Goal: Information Seeking & Learning: Learn about a topic

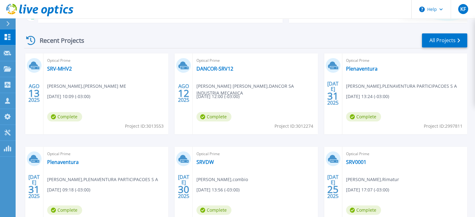
scroll to position [94, 0]
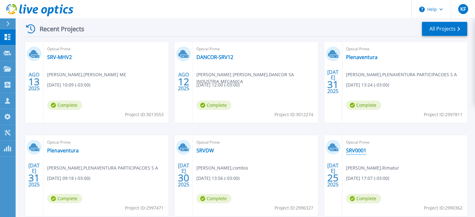
click at [359, 148] on link "SRV0001" at bounding box center [356, 150] width 20 height 6
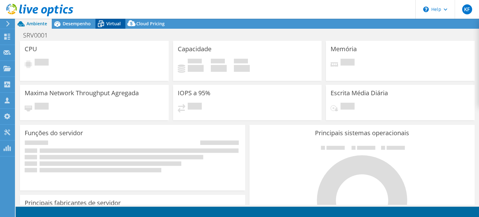
click at [117, 24] on span "Virtual" at bounding box center [113, 24] width 14 height 6
select select "SouthAmerica"
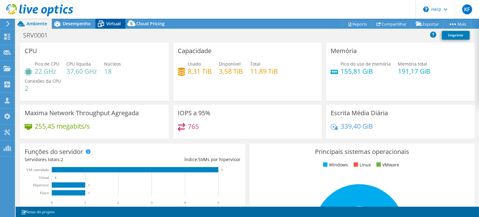
click at [111, 23] on span "Virtual" at bounding box center [113, 24] width 14 height 6
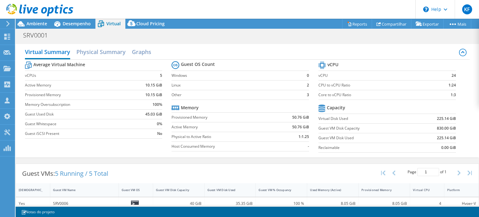
click at [275, 76] on label "Windows" at bounding box center [237, 75] width 131 height 6
click at [91, 23] on div "Desempenho" at bounding box center [74, 24] width 44 height 10
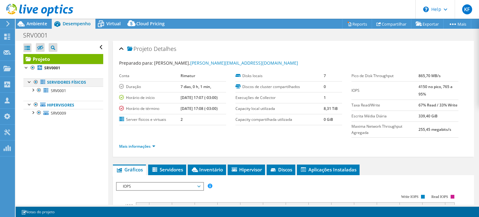
click at [27, 81] on div at bounding box center [30, 81] width 6 height 6
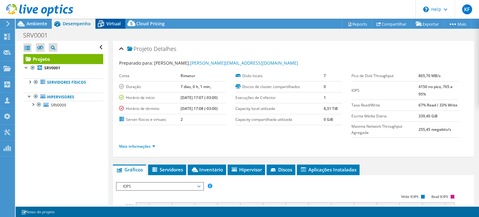
click at [109, 23] on span "Virtual" at bounding box center [113, 24] width 14 height 6
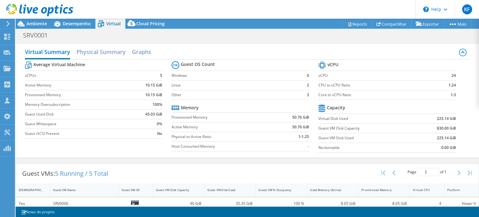
click at [32, 12] on icon at bounding box center [39, 10] width 67 height 13
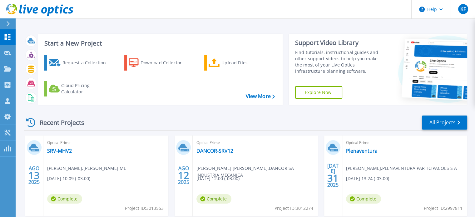
click at [150, 119] on div "Recent Projects All Projects" at bounding box center [245, 123] width 443 height 16
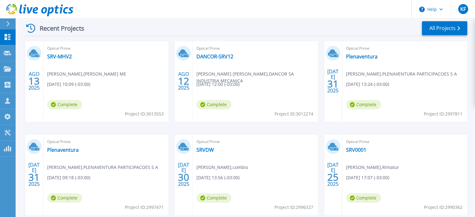
scroll to position [94, 0]
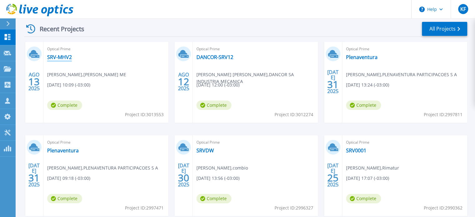
click at [67, 57] on link "SRV-MHV2" at bounding box center [59, 57] width 25 height 6
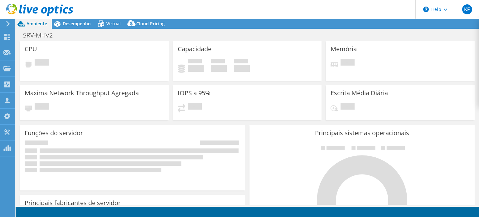
select select "USD"
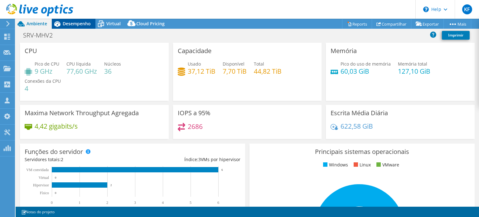
click at [92, 23] on div "Desempenho" at bounding box center [74, 24] width 44 height 10
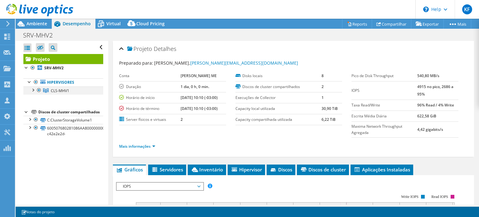
click at [34, 88] on div at bounding box center [33, 89] width 6 height 6
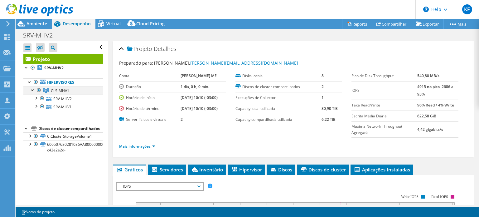
click at [34, 88] on div at bounding box center [33, 89] width 6 height 6
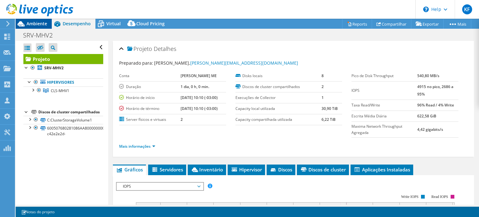
click at [36, 21] on span "Ambiente" at bounding box center [37, 24] width 21 height 6
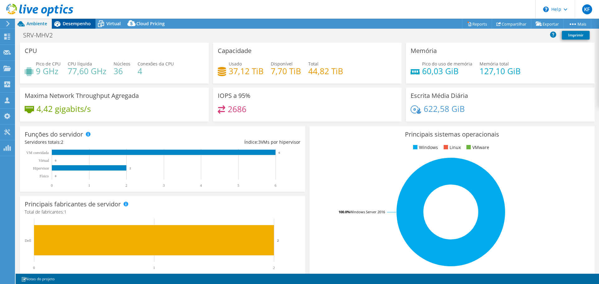
click at [81, 26] on span "Desempenho" at bounding box center [77, 24] width 28 height 6
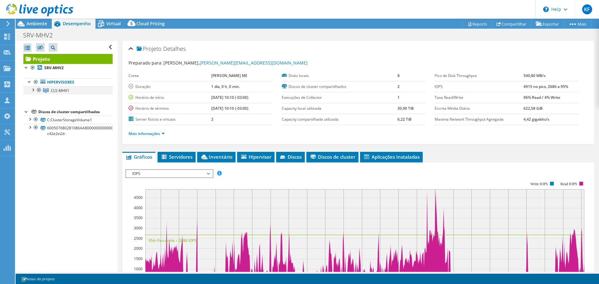
click at [32, 87] on div at bounding box center [33, 89] width 6 height 6
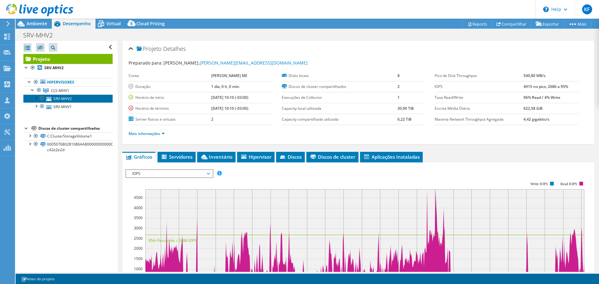
click at [63, 99] on link "SRV-MHV2" at bounding box center [67, 99] width 89 height 8
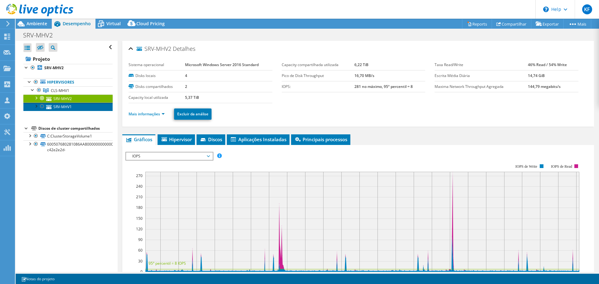
click at [69, 108] on link "SRV-MHV1" at bounding box center [67, 107] width 89 height 8
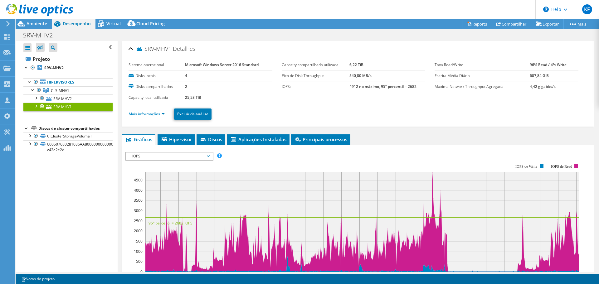
click at [152, 117] on li "Mais informações" at bounding box center [149, 114] width 40 height 7
click at [157, 116] on link "Mais informações" at bounding box center [147, 113] width 36 height 5
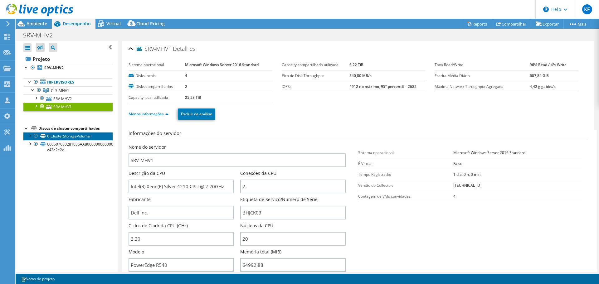
click at [73, 136] on link "C:ClusterStorageVolume1" at bounding box center [67, 136] width 89 height 8
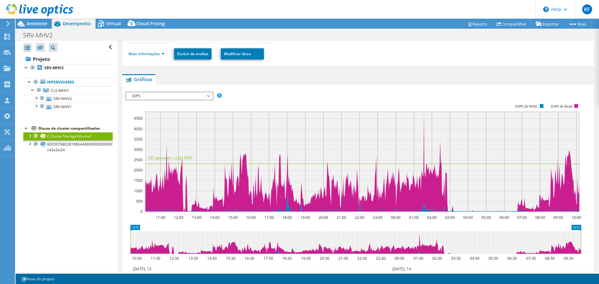
scroll to position [94, 0]
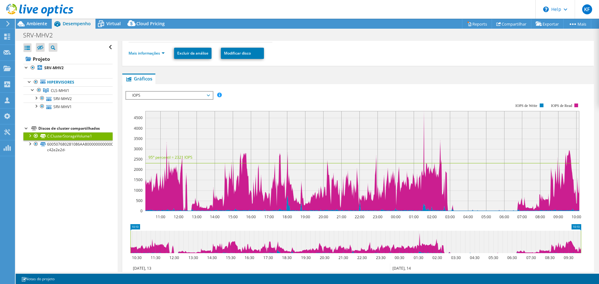
click at [152, 56] on li "Mais informações" at bounding box center [149, 53] width 40 height 7
click at [153, 56] on link "Mais informações" at bounding box center [147, 53] width 36 height 5
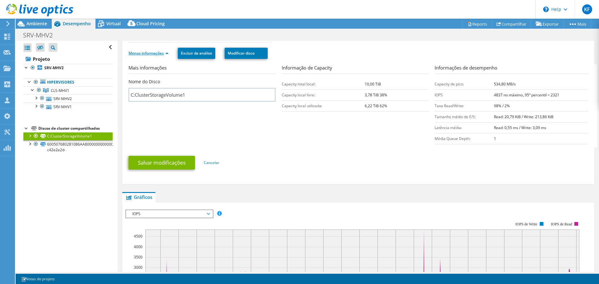
click at [154, 54] on link "Menos informações" at bounding box center [149, 53] width 40 height 5
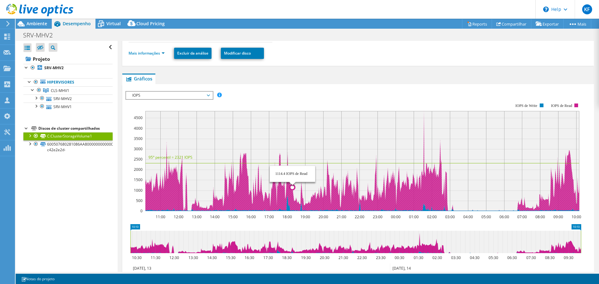
click at [292, 144] on rect at bounding box center [362, 161] width 434 height 100
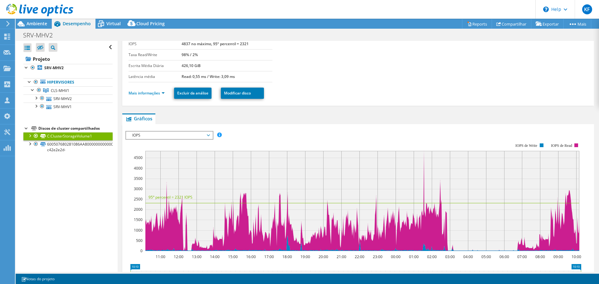
scroll to position [62, 0]
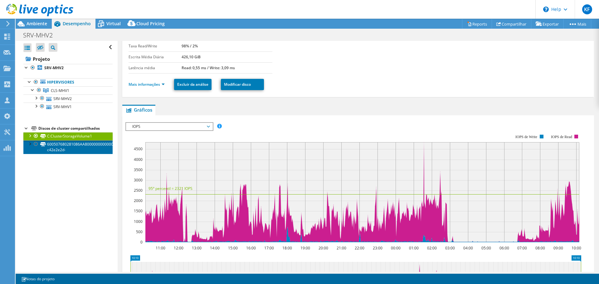
click at [94, 147] on link "600507680281086AA800000000000001-c42e2e2d-" at bounding box center [67, 147] width 89 height 14
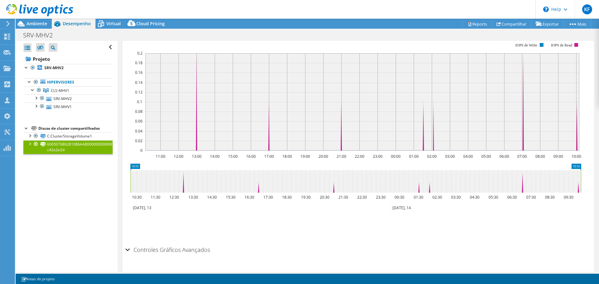
scroll to position [169, 0]
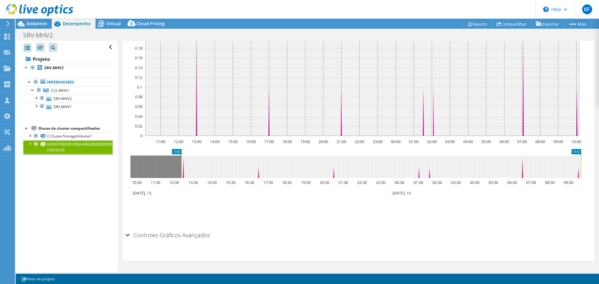
drag, startPoint x: 130, startPoint y: 170, endPoint x: 181, endPoint y: 170, distance: 50.9
click at [181, 170] on rect at bounding box center [181, 167] width 2 height 22
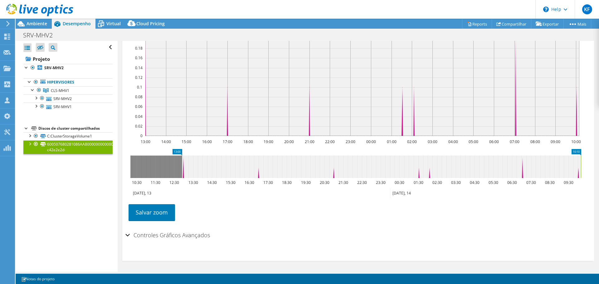
click at [182, 164] on rect at bounding box center [182, 167] width 2 height 22
click at [183, 158] on rect at bounding box center [183, 167] width 2 height 22
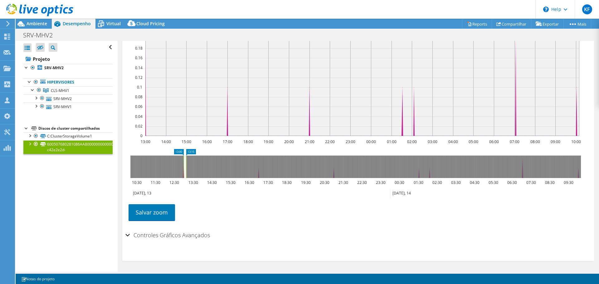
drag, startPoint x: 580, startPoint y: 163, endPoint x: 186, endPoint y: 180, distance: 395.0
click at [186, 180] on icon "13:00 13:15 10:30 11:30 12:30 13:30 14:30 15:30 16:30 17:30 18:30 19:30 20:30 2…" at bounding box center [355, 174] width 460 height 50
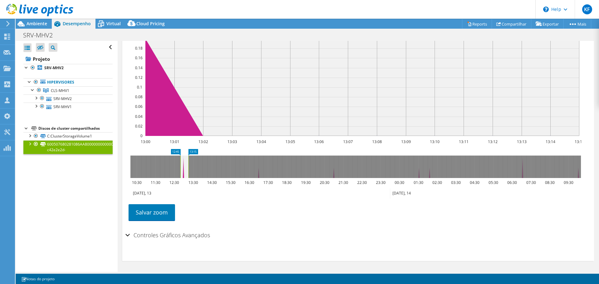
drag, startPoint x: 184, startPoint y: 167, endPoint x: 180, endPoint y: 167, distance: 3.7
click at [180, 167] on rect at bounding box center [180, 167] width 2 height 22
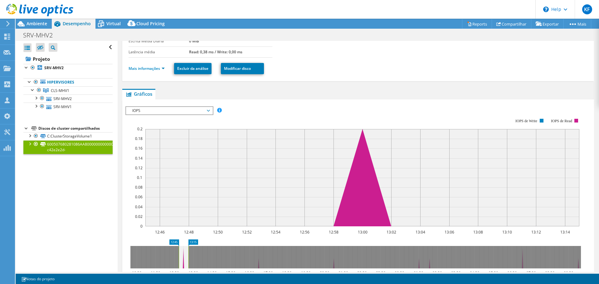
scroll to position [75, 0]
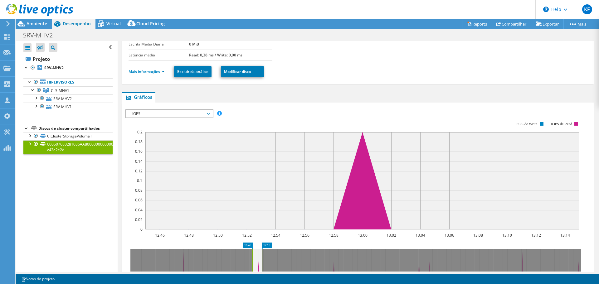
drag, startPoint x: 182, startPoint y: 255, endPoint x: 256, endPoint y: 252, distance: 73.7
click at [256, 217] on icon at bounding box center [257, 260] width 10 height 22
drag, startPoint x: 257, startPoint y: 258, endPoint x: 335, endPoint y: 252, distance: 78.2
click at [335, 217] on icon at bounding box center [335, 260] width 9 height 22
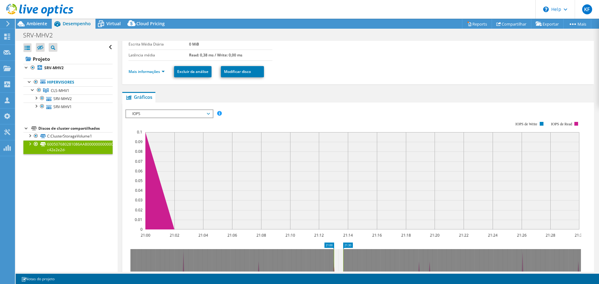
click at [333, 217] on rect at bounding box center [334, 260] width 2 height 22
click at [335, 217] on icon at bounding box center [335, 260] width 9 height 22
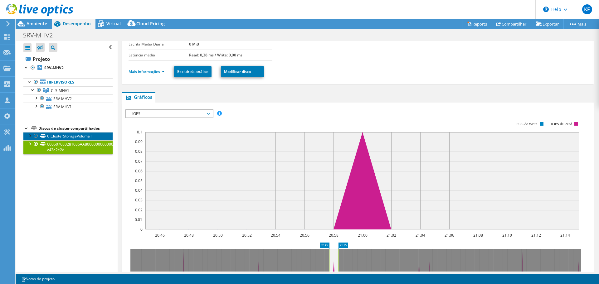
click at [70, 135] on link "C:ClusterStorageVolume1" at bounding box center [67, 136] width 89 height 8
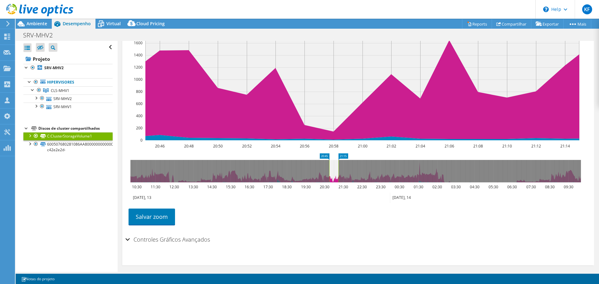
scroll to position [169, 0]
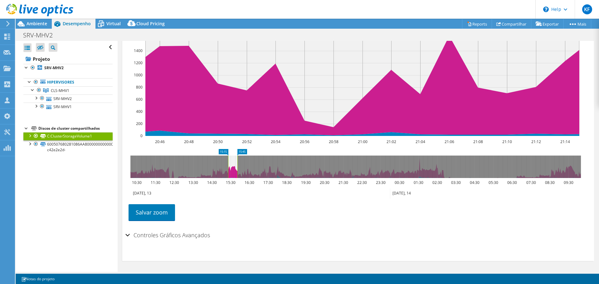
drag, startPoint x: 333, startPoint y: 167, endPoint x: 231, endPoint y: 165, distance: 101.1
click at [231, 165] on icon at bounding box center [232, 167] width 9 height 22
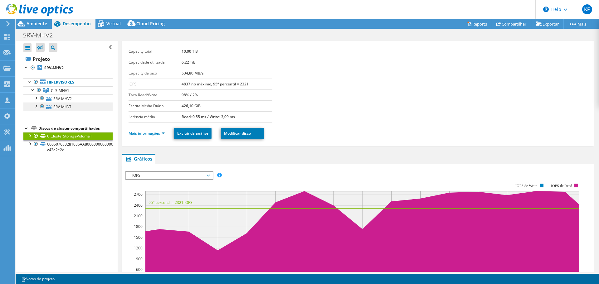
scroll to position [13, 0]
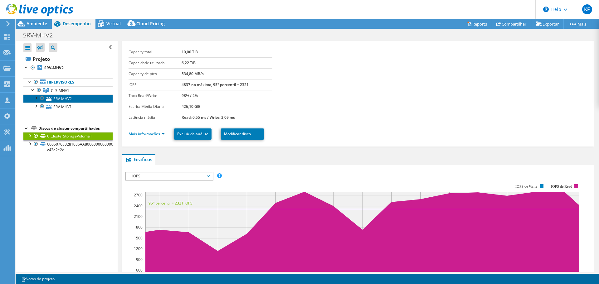
click at [77, 99] on link "SRV-MHV2" at bounding box center [67, 99] width 89 height 8
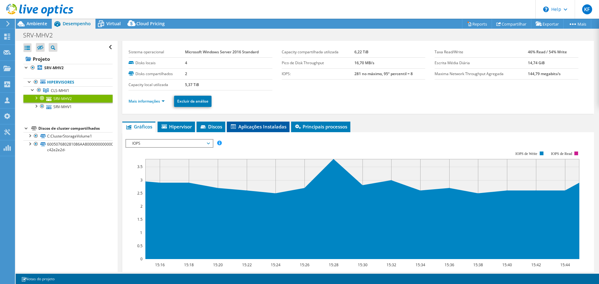
scroll to position [0, 0]
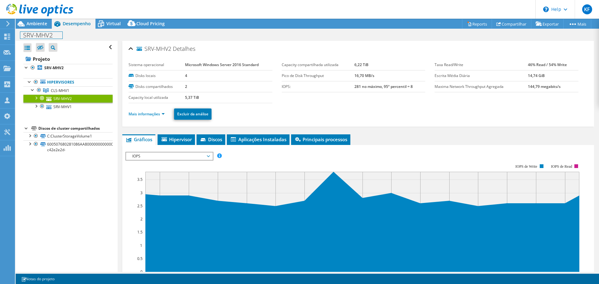
click at [44, 29] on div "SRV-MHV2 Imprimir" at bounding box center [307, 35] width 583 height 12
click at [45, 23] on span "Ambiente" at bounding box center [37, 24] width 21 height 6
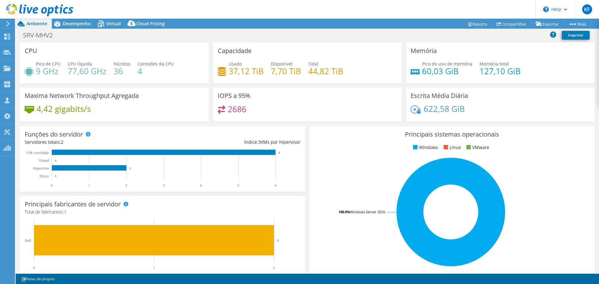
click at [319, 70] on h4 "44,82 TiB" at bounding box center [325, 71] width 35 height 7
click at [380, 95] on div "IOPS a 95% 2686" at bounding box center [307, 105] width 189 height 34
click at [283, 65] on span "Disponível" at bounding box center [282, 64] width 22 height 6
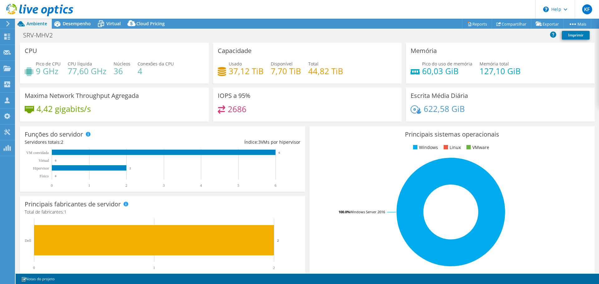
click at [282, 70] on h4 "7,70 TiB" at bounding box center [286, 71] width 30 height 7
click at [250, 73] on h4 "37,12 TiB" at bounding box center [246, 71] width 35 height 7
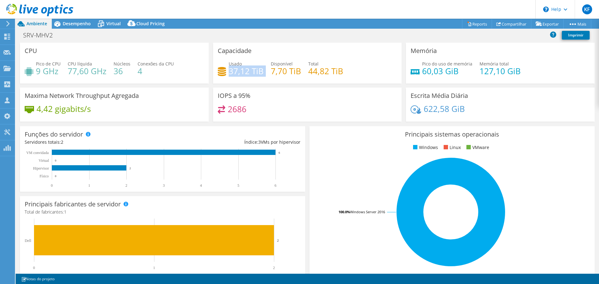
click at [250, 73] on h4 "37,12 TiB" at bounding box center [246, 71] width 35 height 7
click at [340, 89] on div "IOPS a 95% 2686" at bounding box center [307, 105] width 189 height 34
click at [329, 70] on h4 "44,82 TiB" at bounding box center [325, 71] width 35 height 7
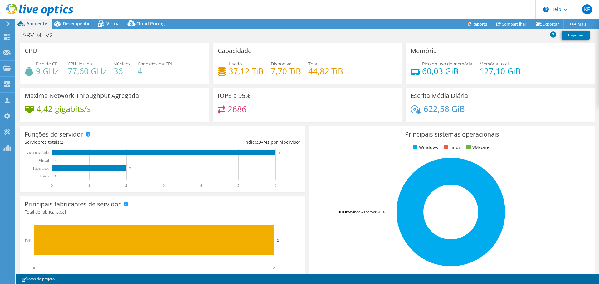
click at [319, 98] on div "IOPS a 95% 2686" at bounding box center [307, 105] width 189 height 34
click at [84, 26] on span "Desempenho" at bounding box center [77, 24] width 28 height 6
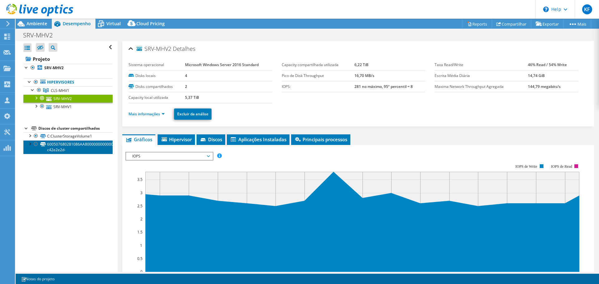
click at [81, 148] on link "600507680281086AA800000000000001-c42e2e2d-" at bounding box center [67, 147] width 89 height 14
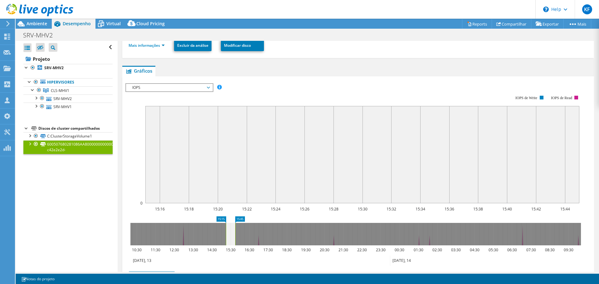
scroll to position [125, 0]
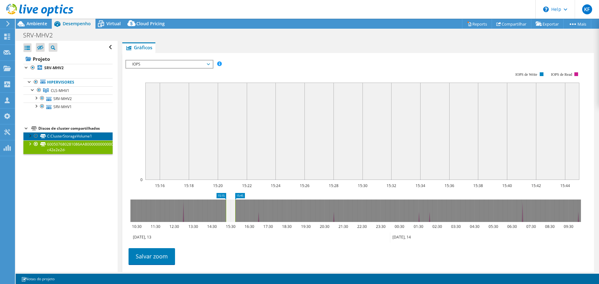
click at [82, 133] on link "C:ClusterStorageVolume1" at bounding box center [67, 136] width 89 height 8
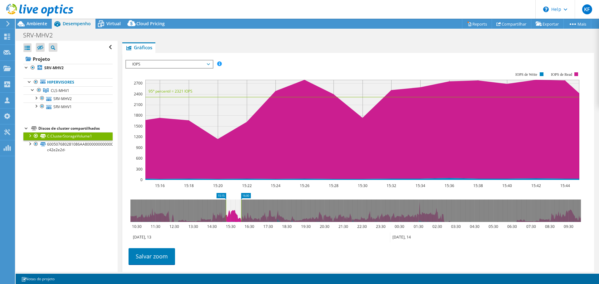
drag, startPoint x: 236, startPoint y: 214, endPoint x: 242, endPoint y: 214, distance: 5.9
click at [242, 214] on rect at bounding box center [241, 211] width 2 height 22
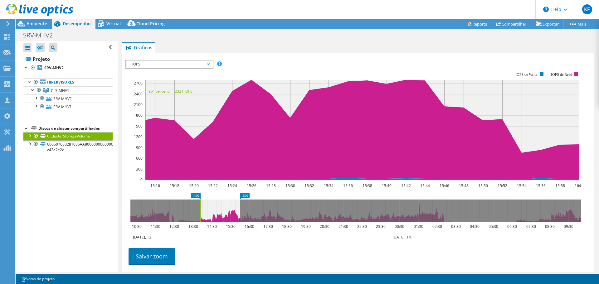
drag, startPoint x: 226, startPoint y: 210, endPoint x: 201, endPoint y: 213, distance: 25.7
click at [201, 213] on rect at bounding box center [200, 211] width 2 height 22
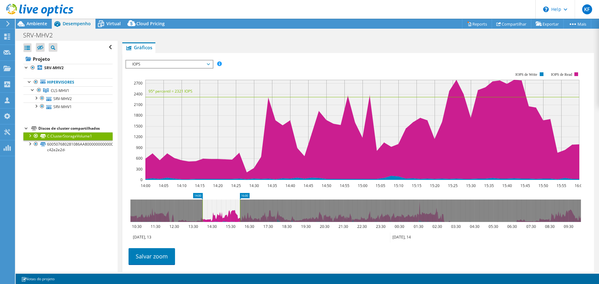
click at [238, 211] on icon at bounding box center [220, 211] width 37 height 22
click at [238, 210] on rect at bounding box center [238, 211] width 2 height 22
click at [237, 203] on rect at bounding box center [238, 211] width 2 height 22
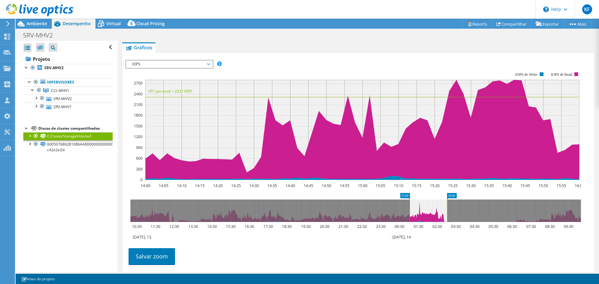
drag, startPoint x: 222, startPoint y: 208, endPoint x: 430, endPoint y: 205, distance: 207.2
click at [430, 205] on icon at bounding box center [428, 211] width 37 height 22
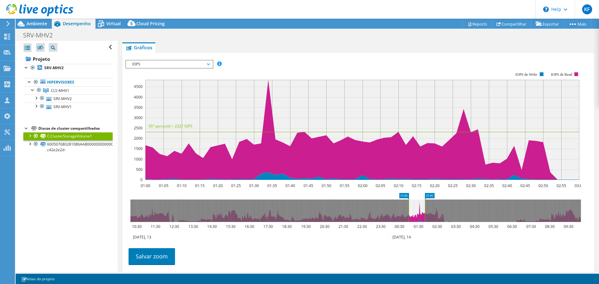
drag, startPoint x: 448, startPoint y: 207, endPoint x: 426, endPoint y: 211, distance: 21.8
click at [426, 211] on rect at bounding box center [425, 211] width 2 height 22
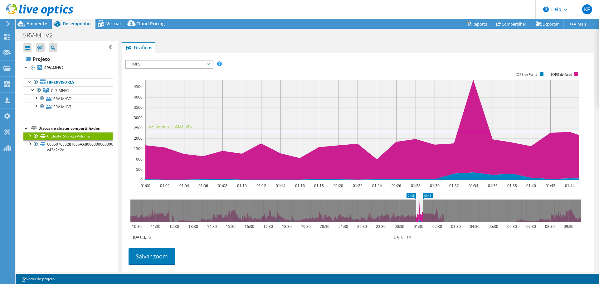
drag, startPoint x: 410, startPoint y: 203, endPoint x: 417, endPoint y: 203, distance: 7.2
click at [417, 203] on rect at bounding box center [416, 211] width 2 height 22
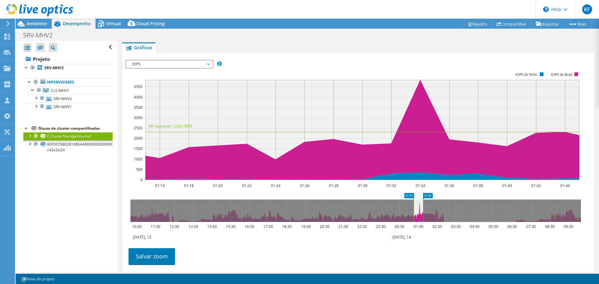
click at [416, 211] on icon at bounding box center [418, 211] width 9 height 22
drag, startPoint x: 417, startPoint y: 213, endPoint x: 231, endPoint y: 217, distance: 186.0
click at [231, 217] on icon at bounding box center [232, 211] width 9 height 22
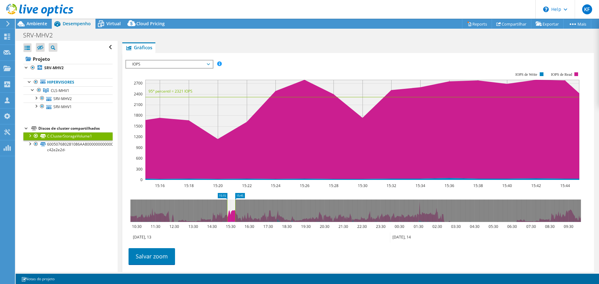
click at [228, 211] on rect at bounding box center [227, 211] width 2 height 22
click at [238, 208] on rect at bounding box center [238, 211] width 2 height 22
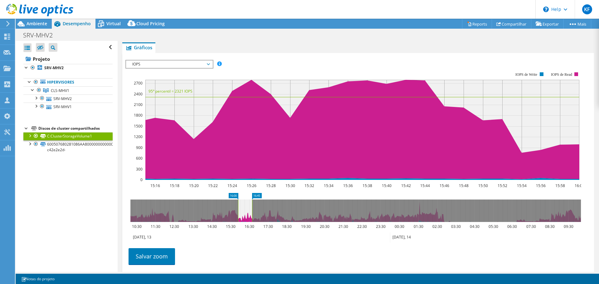
drag, startPoint x: 235, startPoint y: 213, endPoint x: 247, endPoint y: 213, distance: 12.2
click at [247, 213] on icon at bounding box center [245, 211] width 14 height 22
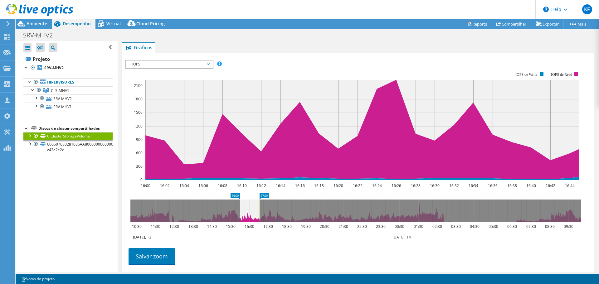
drag, startPoint x: 253, startPoint y: 208, endPoint x: 259, endPoint y: 208, distance: 5.6
click at [259, 208] on rect at bounding box center [259, 211] width 2 height 22
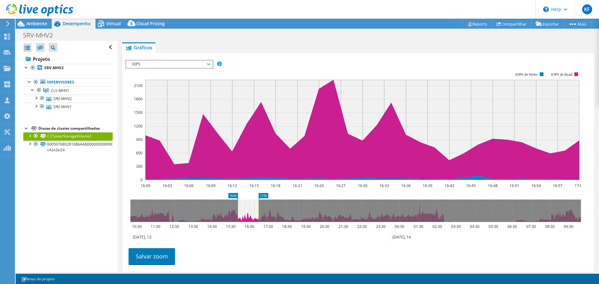
click at [237, 209] on rect at bounding box center [237, 211] width 2 height 22
drag, startPoint x: 241, startPoint y: 209, endPoint x: 237, endPoint y: 210, distance: 3.8
click at [237, 210] on rect at bounding box center [236, 211] width 2 height 22
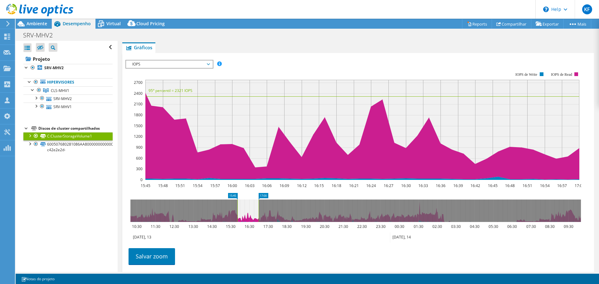
click at [237, 209] on rect at bounding box center [237, 211] width 2 height 22
drag, startPoint x: 248, startPoint y: 215, endPoint x: 231, endPoint y: 215, distance: 17.2
click at [231, 215] on icon at bounding box center [229, 211] width 23 height 22
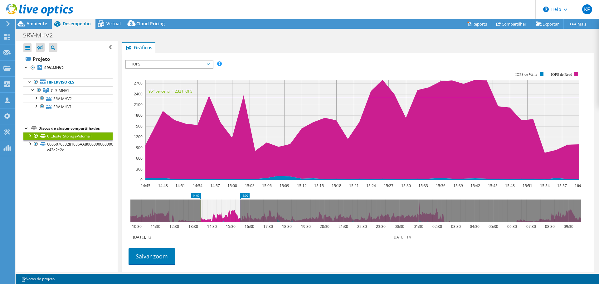
drag, startPoint x: 216, startPoint y: 205, endPoint x: 200, endPoint y: 205, distance: 15.9
click at [200, 205] on rect at bounding box center [200, 211] width 2 height 22
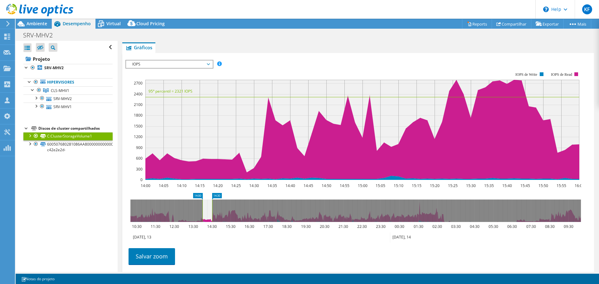
drag, startPoint x: 240, startPoint y: 211, endPoint x: 212, endPoint y: 211, distance: 27.8
click at [212, 211] on rect at bounding box center [212, 211] width 2 height 22
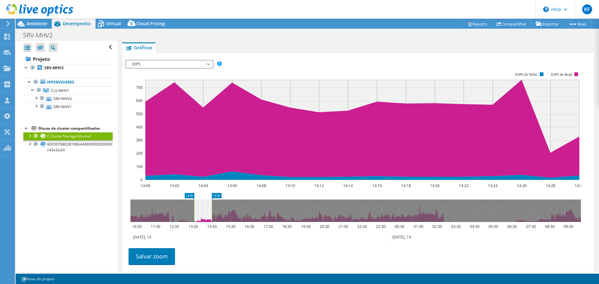
drag, startPoint x: 203, startPoint y: 208, endPoint x: 195, endPoint y: 208, distance: 8.4
click at [195, 208] on rect at bounding box center [194, 211] width 2 height 22
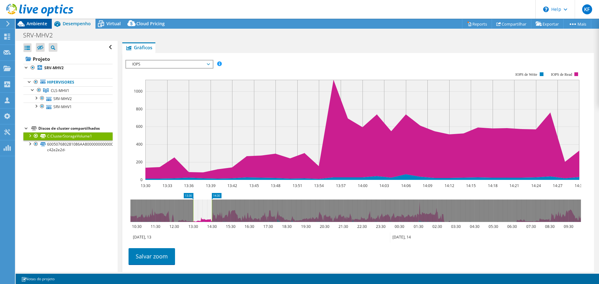
click at [43, 24] on span "Ambiente" at bounding box center [37, 24] width 21 height 6
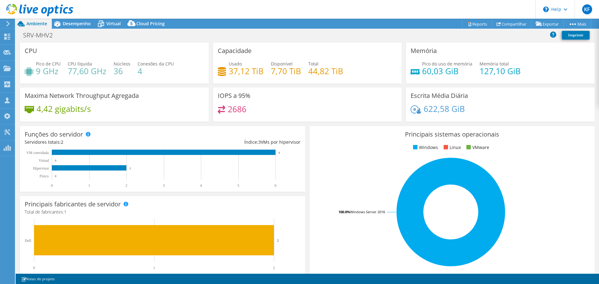
click at [322, 73] on h4 "44,82 TiB" at bounding box center [325, 71] width 35 height 7
click at [353, 96] on div "IOPS a 95% 2686" at bounding box center [307, 105] width 189 height 34
click at [250, 71] on h4 "37,12 TiB" at bounding box center [246, 71] width 35 height 7
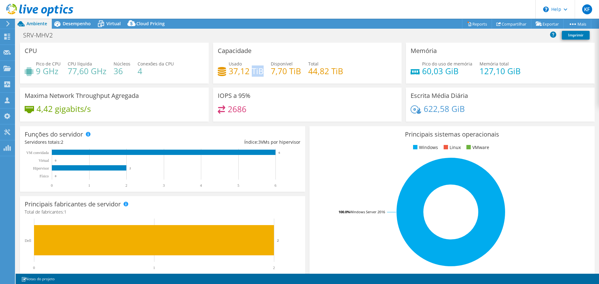
click at [250, 71] on h4 "37,12 TiB" at bounding box center [246, 71] width 35 height 7
click at [254, 75] on h4 "37,12 TiB" at bounding box center [246, 71] width 35 height 7
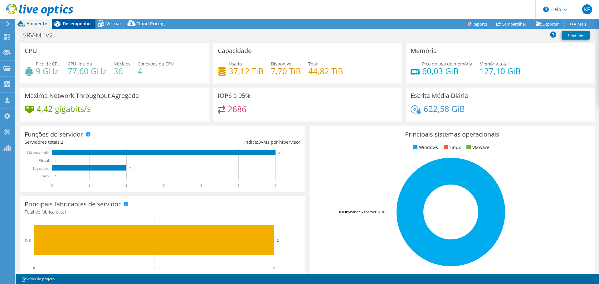
click at [76, 25] on span "Desempenho" at bounding box center [77, 24] width 28 height 6
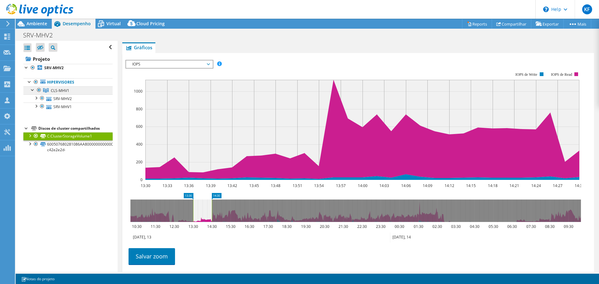
click at [85, 88] on link "CLS-MHV1" at bounding box center [67, 90] width 89 height 8
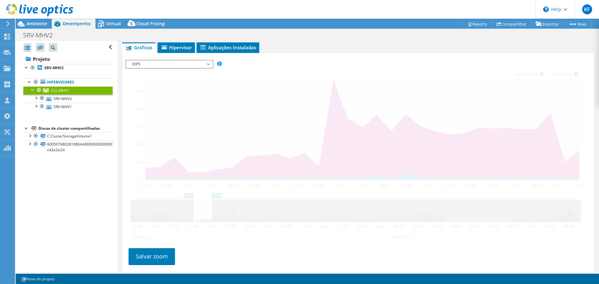
scroll to position [88, 0]
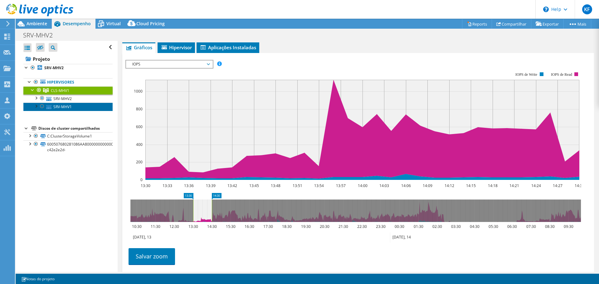
click at [83, 105] on link "SRV-MHV1" at bounding box center [67, 107] width 89 height 8
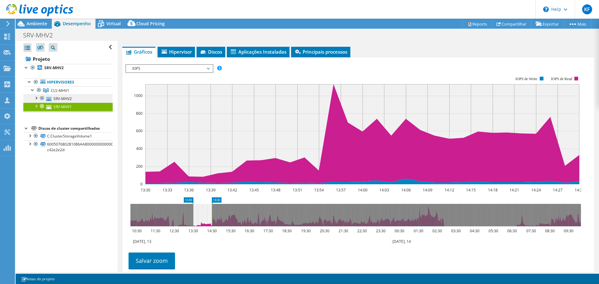
scroll to position [92, 0]
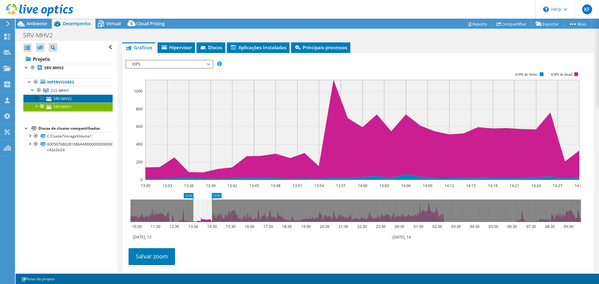
click at [89, 96] on link "SRV-MHV2" at bounding box center [67, 99] width 89 height 8
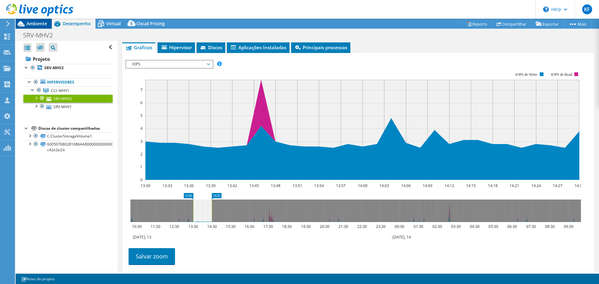
click at [42, 26] on span "Ambiente" at bounding box center [37, 24] width 21 height 6
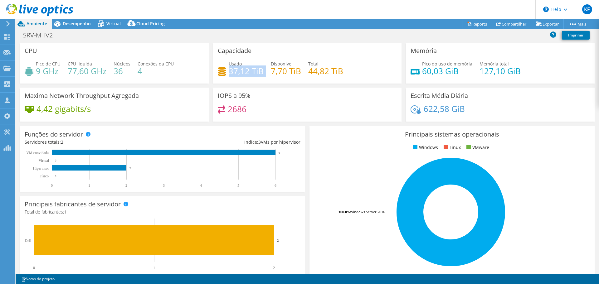
drag, startPoint x: 227, startPoint y: 73, endPoint x: 266, endPoint y: 73, distance: 39.6
click at [266, 73] on div "Usado 37,12 TiB Disponível 7,70 TiB Total 44,82 TiB" at bounding box center [307, 71] width 179 height 20
drag, startPoint x: 271, startPoint y: 73, endPoint x: 301, endPoint y: 73, distance: 30.6
click at [301, 73] on div "Usado 37,12 TiB Disponível 7,70 TiB Total 44,82 TiB" at bounding box center [307, 71] width 179 height 20
click at [310, 82] on div "Capacidade Usado 37,12 TiB Disponível 7,70 TiB Total 44,82 TiB" at bounding box center [307, 63] width 189 height 41
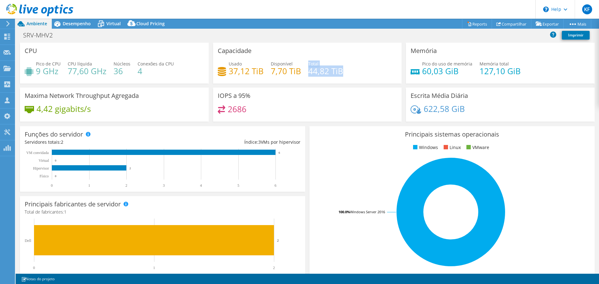
drag, startPoint x: 305, startPoint y: 71, endPoint x: 351, endPoint y: 71, distance: 45.2
click at [351, 71] on div "Usado 37,12 TiB Disponível 7,70 TiB Total 44,82 TiB" at bounding box center [307, 71] width 179 height 20
click at [353, 87] on div "Capacidade Usado 37,12 TiB Disponível 7,70 TiB Total 44,82 TiB" at bounding box center [307, 65] width 193 height 45
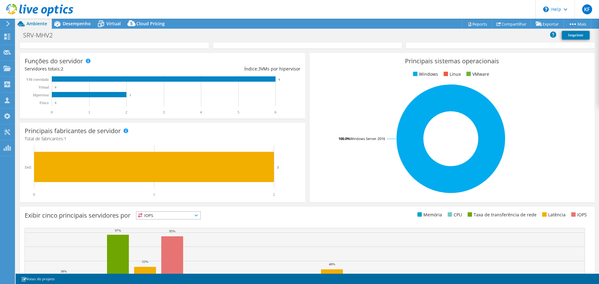
scroll to position [0, 0]
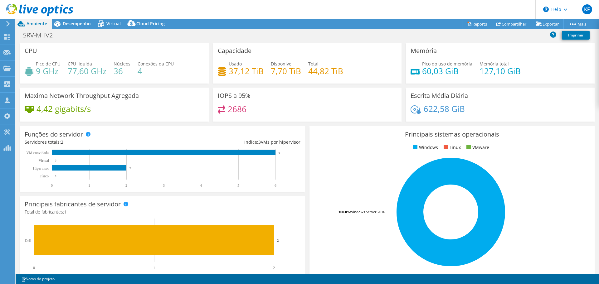
click at [86, 29] on div "SRV-MHV2 Imprimir" at bounding box center [307, 36] width 583 height 14
click at [86, 25] on span "Desempenho" at bounding box center [77, 24] width 28 height 6
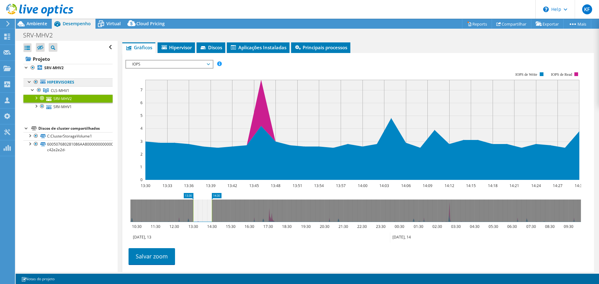
click at [59, 82] on link "Hipervisores" at bounding box center [67, 82] width 89 height 8
click at [60, 65] on link "SRV-MHV2" at bounding box center [67, 68] width 89 height 8
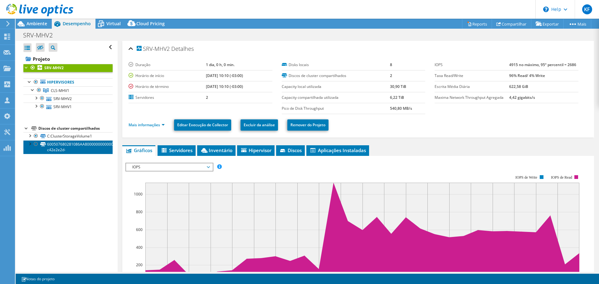
click at [83, 144] on link "600507680281086AA800000000000001-c42e2e2d-" at bounding box center [67, 147] width 89 height 14
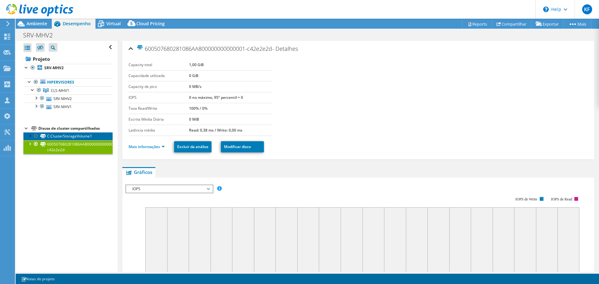
click at [87, 138] on link "C:ClusterStorageVolume1" at bounding box center [67, 136] width 89 height 8
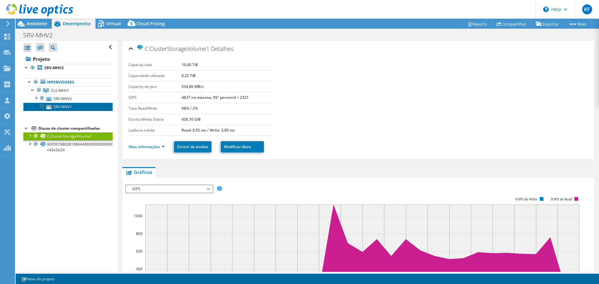
click at [57, 106] on link "SRV-MHV1" at bounding box center [67, 107] width 89 height 8
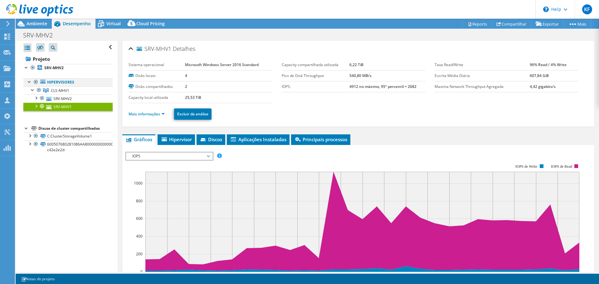
click at [35, 83] on div at bounding box center [36, 81] width 6 height 7
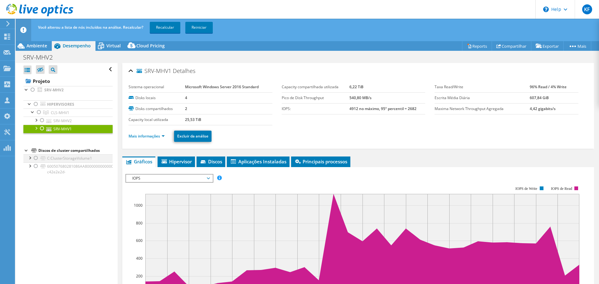
click at [35, 158] on div at bounding box center [36, 157] width 6 height 7
click at [36, 163] on div at bounding box center [36, 166] width 6 height 7
click at [171, 27] on link "Recalcular" at bounding box center [165, 27] width 31 height 11
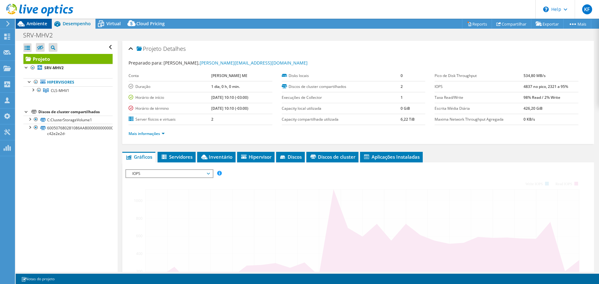
click at [39, 22] on span "Ambiente" at bounding box center [37, 24] width 21 height 6
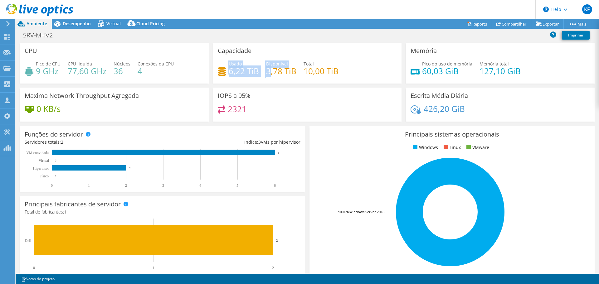
drag, startPoint x: 226, startPoint y: 71, endPoint x: 269, endPoint y: 68, distance: 42.5
click at [269, 68] on div "Usado 6,22 TiB Disponível 3,78 TiB Total 10,00 TiB" at bounding box center [307, 71] width 179 height 20
click at [297, 64] on div "Usado 6,22 TiB Disponível 3,78 TiB Total 10,00 TiB" at bounding box center [307, 71] width 179 height 20
click at [301, 65] on div "Usado 6,22 TiB Disponível 3,78 TiB Total 10,00 TiB" at bounding box center [307, 71] width 179 height 20
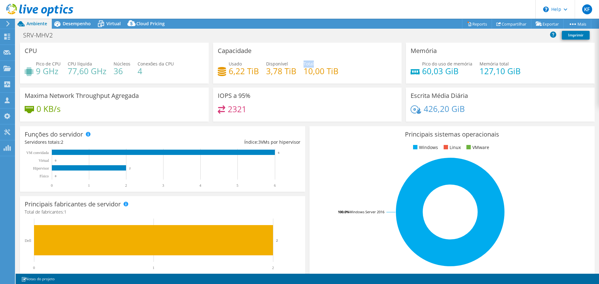
click at [301, 65] on div "Usado 6,22 TiB Disponível 3,78 TiB Total 10,00 TiB" at bounding box center [307, 71] width 179 height 20
click at [304, 68] on h4 "10,00 TiB" at bounding box center [321, 71] width 35 height 7
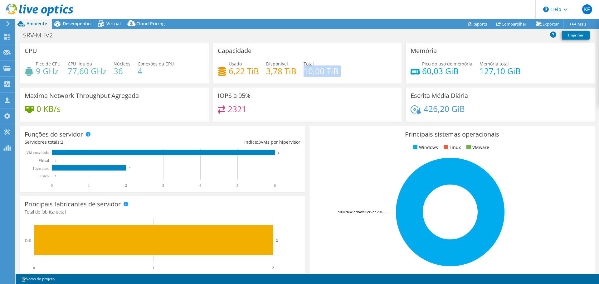
click at [304, 68] on h4 "10,00 TiB" at bounding box center [321, 71] width 35 height 7
click at [285, 71] on h4 "3,78 TiB" at bounding box center [281, 71] width 30 height 7
click at [262, 75] on div "Usado 6,22 TiB Disponível 3,78 TiB Total 10,00 TiB" at bounding box center [307, 71] width 179 height 20
click at [238, 75] on h4 "6,22 TiB" at bounding box center [244, 71] width 30 height 7
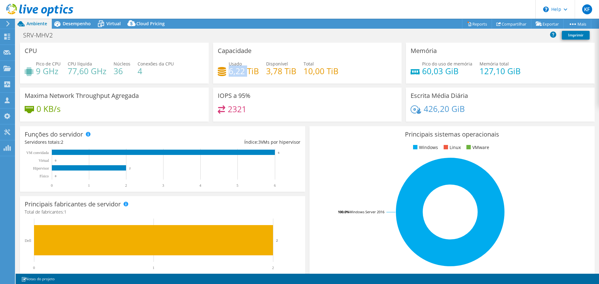
click at [238, 75] on h4 "6,22 TiB" at bounding box center [244, 71] width 30 height 7
click at [81, 24] on span "Desempenho" at bounding box center [77, 24] width 28 height 6
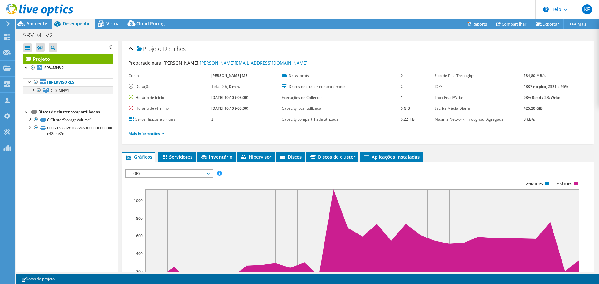
click at [34, 89] on div at bounding box center [33, 89] width 6 height 6
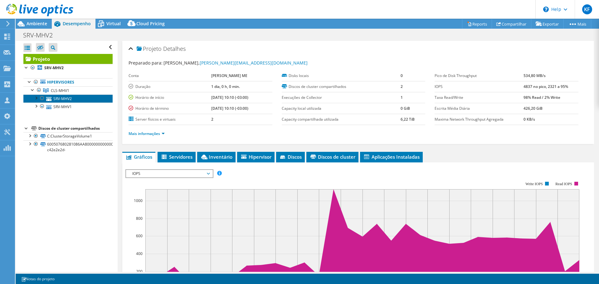
click at [82, 100] on link "SRV-MHV2" at bounding box center [67, 99] width 89 height 8
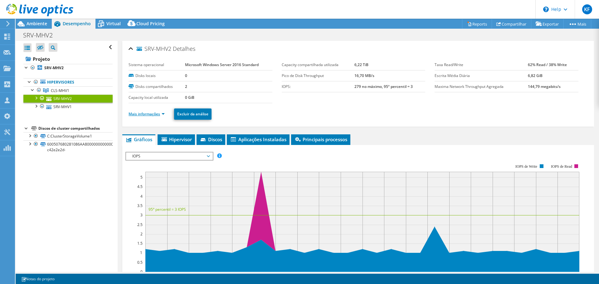
click at [159, 114] on link "Mais informações" at bounding box center [147, 113] width 36 height 5
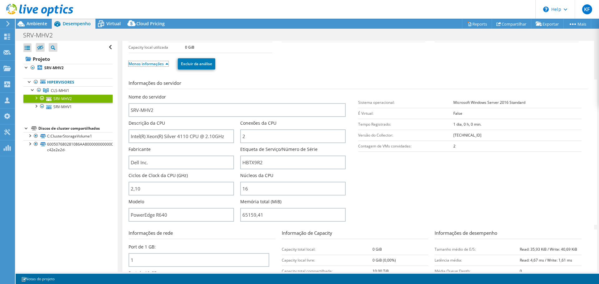
scroll to position [62, 0]
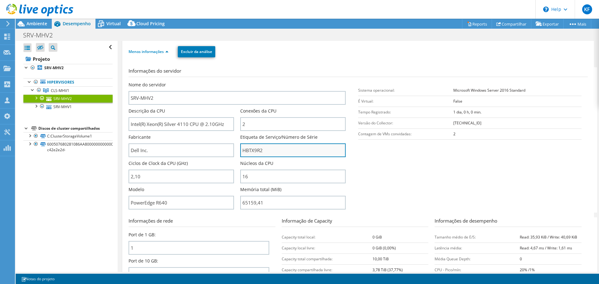
click at [304, 147] on input "HBTX9R2" at bounding box center [292, 151] width 105 height 14
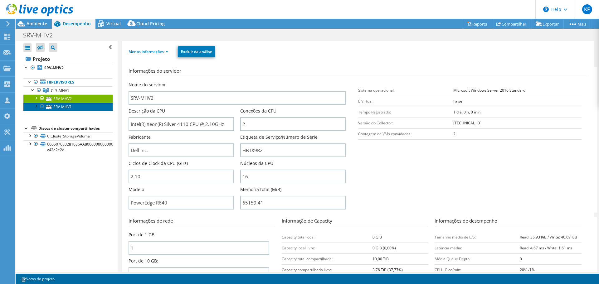
click at [85, 106] on link "SRV-MHV1" at bounding box center [67, 107] width 89 height 8
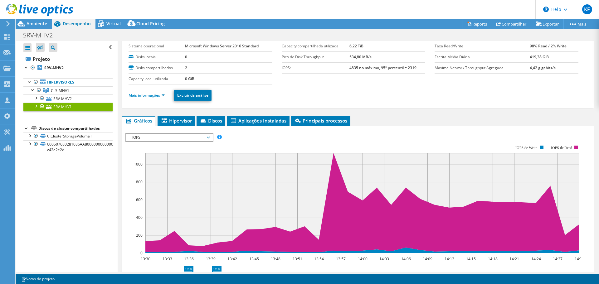
scroll to position [0, 0]
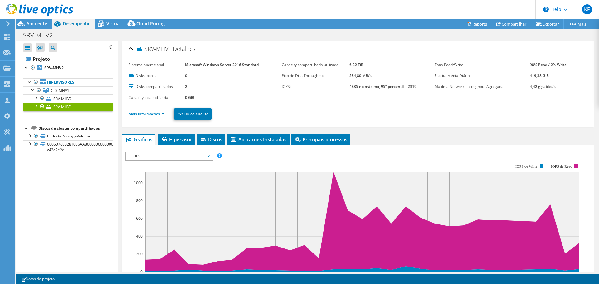
click at [162, 112] on link "Mais informações" at bounding box center [147, 113] width 36 height 5
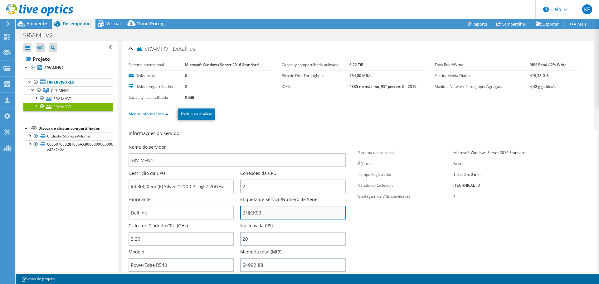
click at [266, 211] on input "BHJCK03" at bounding box center [292, 213] width 105 height 14
click at [303, 128] on div "Informações do servidor Nome do servidor SRV-MHV1 Descrição da CPU Intel(R) Xeo…" at bounding box center [358, 266] width 459 height 283
click at [329, 107] on ul "Menos informações Excluir da análise" at bounding box center [358, 113] width 459 height 13
click at [365, 114] on ul "Menos informações Excluir da análise" at bounding box center [358, 113] width 459 height 13
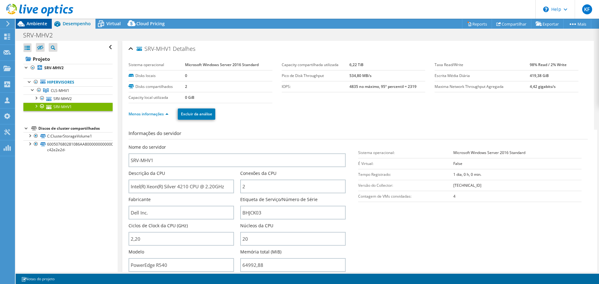
click at [34, 24] on span "Ambiente" at bounding box center [37, 24] width 21 height 6
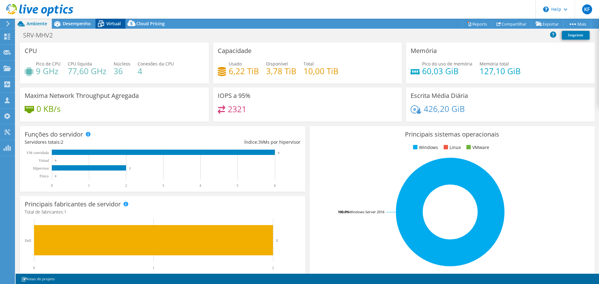
click at [104, 22] on icon at bounding box center [100, 23] width 11 height 11
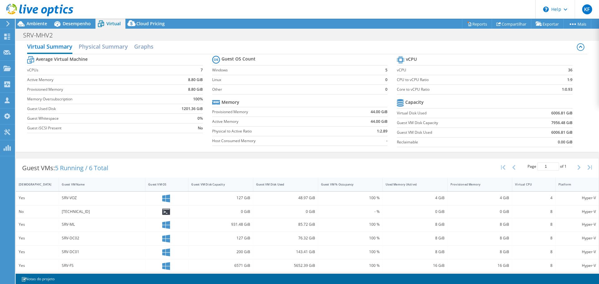
scroll to position [10, 0]
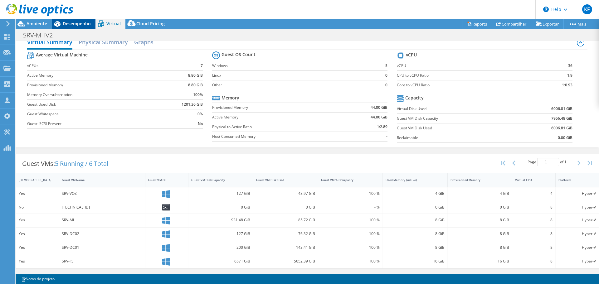
click at [67, 24] on span "Desempenho" at bounding box center [77, 24] width 28 height 6
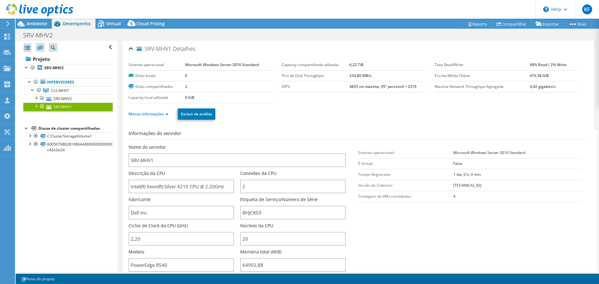
click at [30, 20] on div at bounding box center [36, 10] width 73 height 21
click at [29, 23] on span "Ambiente" at bounding box center [37, 24] width 21 height 6
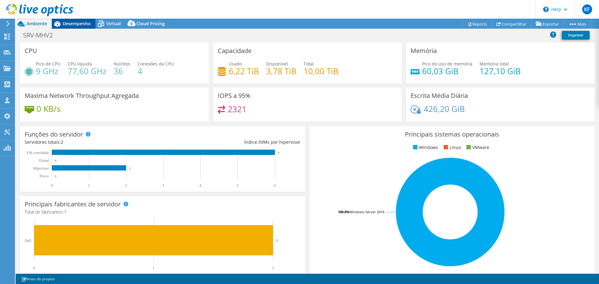
click at [66, 26] on span "Desempenho" at bounding box center [77, 24] width 28 height 6
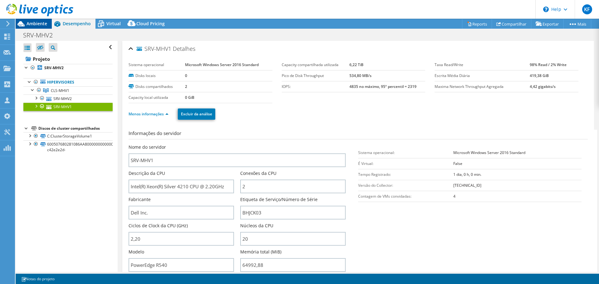
click at [46, 26] on span "Ambiente" at bounding box center [37, 24] width 21 height 6
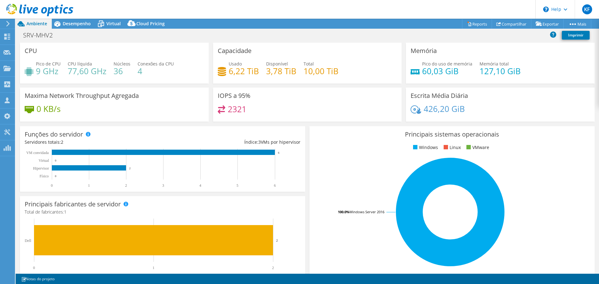
click at [329, 73] on h4 "10,00 TiB" at bounding box center [321, 71] width 35 height 7
drag, startPoint x: 338, startPoint y: 70, endPoint x: 221, endPoint y: 66, distance: 117.4
click at [221, 66] on div "Usado 6,22 TiB Disponível 3,78 TiB Total 10,00 TiB" at bounding box center [307, 71] width 179 height 20
click at [226, 69] on div "Usado 6,22 TiB" at bounding box center [238, 68] width 41 height 14
drag, startPoint x: 226, startPoint y: 65, endPoint x: 339, endPoint y: 74, distance: 113.3
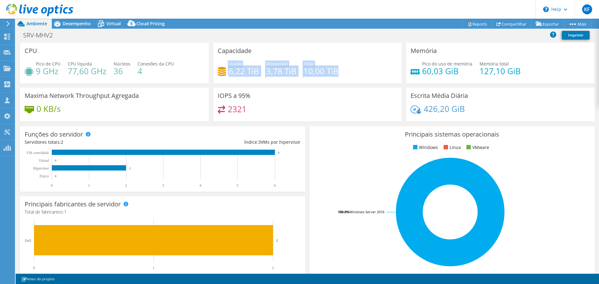
click at [339, 74] on div "Usado 6,22 TiB Disponível 3,78 TiB Total 10,00 TiB" at bounding box center [307, 71] width 179 height 20
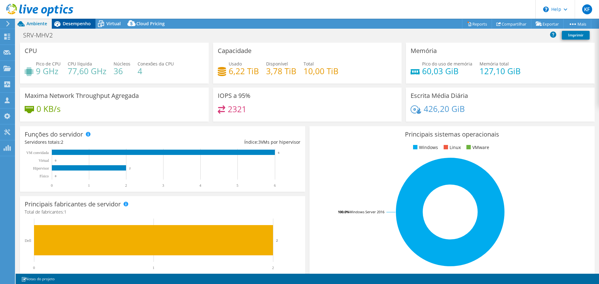
click at [82, 25] on span "Desempenho" at bounding box center [77, 24] width 28 height 6
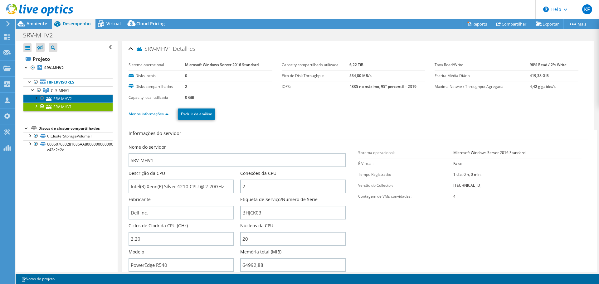
click at [70, 97] on link "SRV-MHV2" at bounding box center [67, 99] width 89 height 8
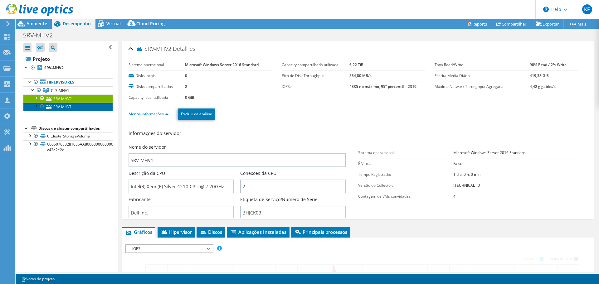
click at [72, 109] on link "SRV-MHV1" at bounding box center [67, 107] width 89 height 8
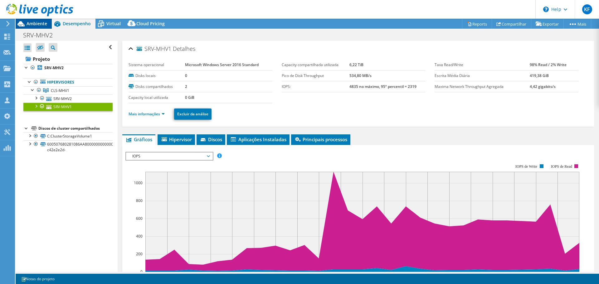
click at [27, 24] on span "Ambiente" at bounding box center [37, 24] width 21 height 6
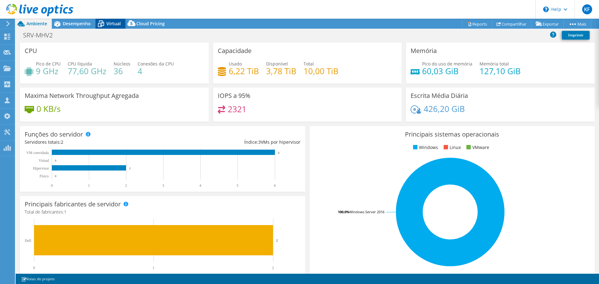
click at [112, 27] on div "Virtual" at bounding box center [110, 24] width 30 height 10
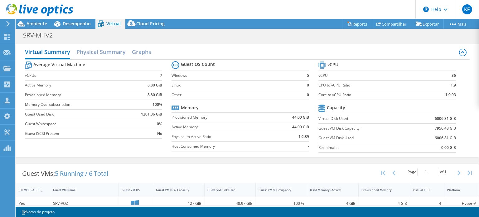
click at [45, 11] on use at bounding box center [39, 10] width 67 height 12
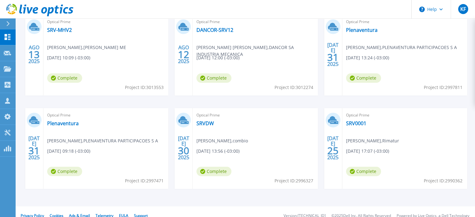
scroll to position [125, 0]
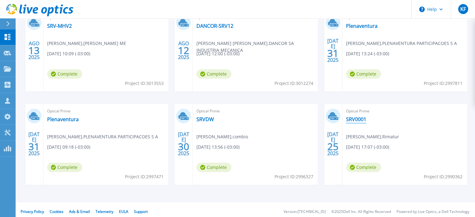
click at [356, 117] on link "SRV0001" at bounding box center [356, 119] width 20 height 6
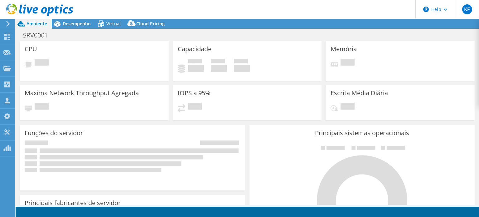
select select "SouthAmerica"
select select "USD"
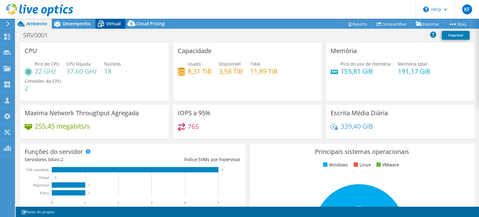
click at [118, 23] on span "Virtual" at bounding box center [113, 24] width 14 height 6
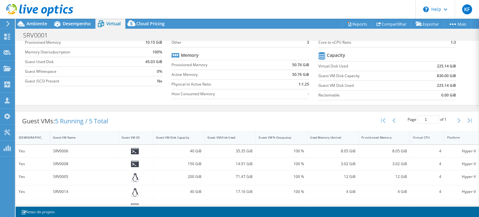
scroll to position [62, 0]
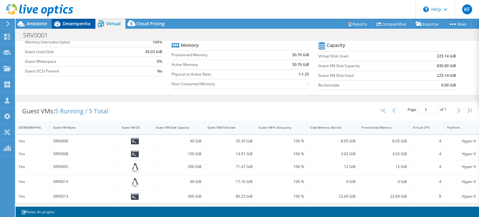
click at [78, 21] on span "Desempenho" at bounding box center [77, 24] width 28 height 6
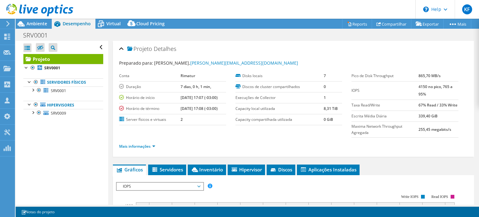
click at [24, 9] on use at bounding box center [39, 10] width 67 height 12
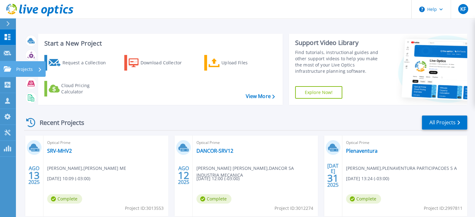
click at [12, 67] on link "Projects Projects" at bounding box center [8, 69] width 16 height 16
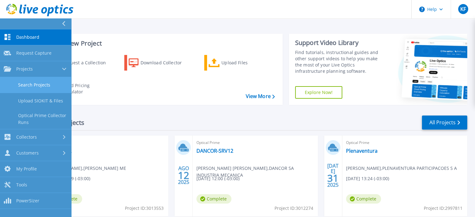
click at [17, 85] on link "Search Projects" at bounding box center [35, 85] width 71 height 16
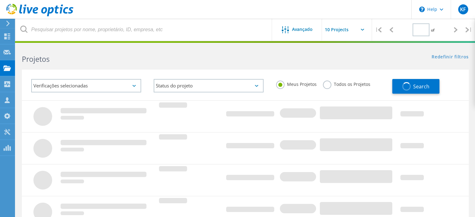
type input "1"
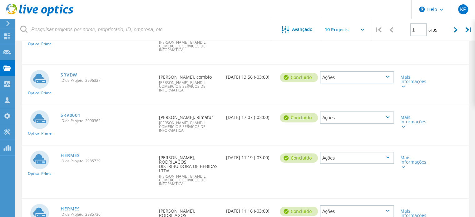
scroll to position [281, 0]
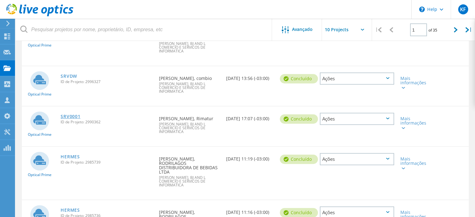
click at [62, 114] on link "SRV0001" at bounding box center [71, 116] width 20 height 4
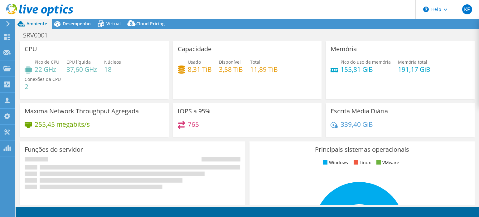
select select "SouthAmerica"
select select "USD"
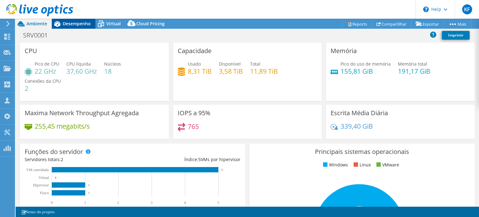
click at [68, 24] on span "Desempenho" at bounding box center [77, 24] width 28 height 6
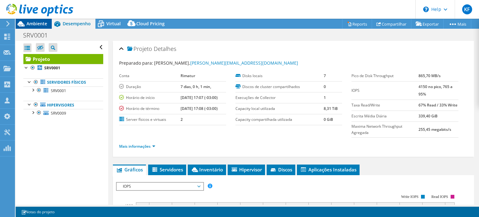
click at [49, 22] on div "Ambiente" at bounding box center [34, 24] width 36 height 10
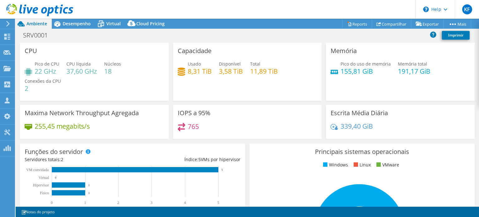
click at [186, 5] on header "[PERSON_NAME][GEOGRAPHIC_DATA] [PERSON_NAME] [PERSON_NAME][EMAIL_ADDRESS][PERSO…" at bounding box center [239, 9] width 479 height 19
click at [265, 45] on div "Capacidade Usado 8,31 TiB Disponível 3,58 TiB Total 11,89 TiB" at bounding box center [247, 72] width 149 height 58
click at [283, 141] on div "IOPS a 95% 765" at bounding box center [247, 124] width 153 height 38
click at [89, 21] on span "Desempenho" at bounding box center [77, 24] width 28 height 6
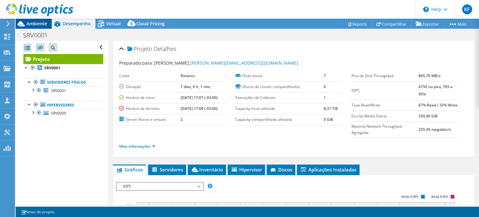
click at [36, 27] on div "Ambiente" at bounding box center [34, 24] width 36 height 10
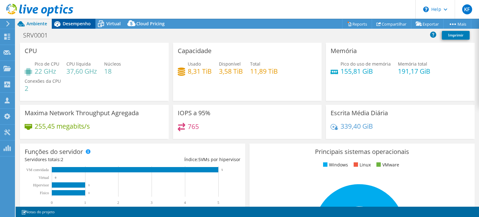
click at [81, 28] on div "Desempenho" at bounding box center [74, 24] width 44 height 10
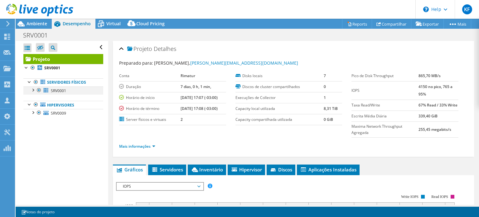
click at [33, 88] on div at bounding box center [33, 89] width 6 height 6
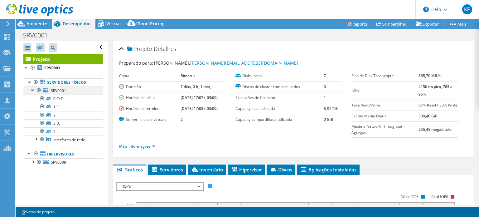
click at [33, 88] on div at bounding box center [33, 89] width 6 height 6
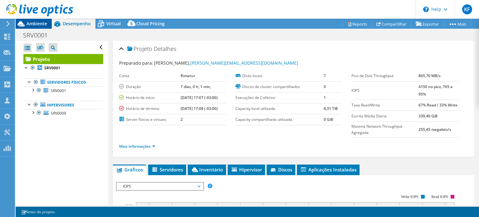
click at [41, 26] on span "Ambiente" at bounding box center [37, 24] width 21 height 6
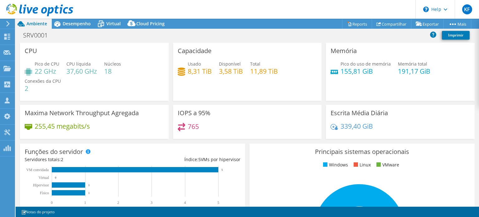
click at [347, 73] on h4 "155,81 GiB" at bounding box center [366, 71] width 50 height 7
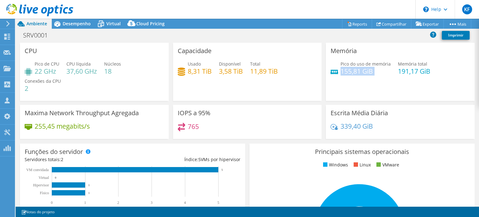
click at [347, 73] on h4 "155,81 GiB" at bounding box center [366, 71] width 50 height 7
click at [354, 71] on h4 "155,81 GiB" at bounding box center [366, 71] width 50 height 7
click at [401, 72] on h4 "191,17 GiB" at bounding box center [414, 71] width 32 height 7
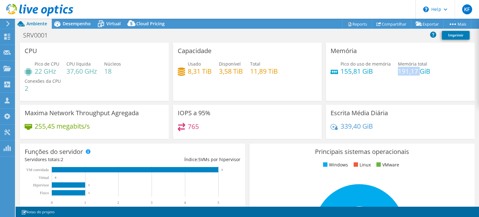
click at [401, 72] on h4 "191,17 GiB" at bounding box center [414, 71] width 32 height 7
click at [341, 69] on h4 "155,81 GiB" at bounding box center [366, 71] width 50 height 7
click at [127, 92] on div "Pico de CPU 22 GHz CPU líquida 37,60 GHz Núcleos 18 Conexões da CPU 2" at bounding box center [94, 79] width 139 height 37
drag, startPoint x: 33, startPoint y: 71, endPoint x: 60, endPoint y: 72, distance: 26.9
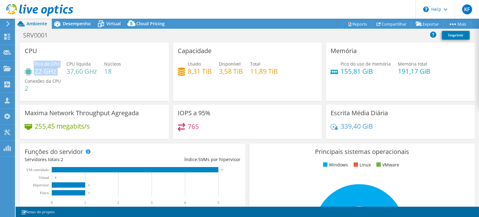
click at [60, 72] on div "Pico de CPU 22 GHz CPU líquida 37,60 GHz Núcleos 18 Conexões da CPU 2" at bounding box center [94, 79] width 139 height 37
click at [62, 71] on div "Pico de CPU 22 GHz CPU líquida 37,60 GHz Núcleos 18 Conexões da CPU 2" at bounding box center [94, 79] width 139 height 37
drag, startPoint x: 65, startPoint y: 71, endPoint x: 96, endPoint y: 72, distance: 31.5
click at [96, 72] on div "Pico de CPU 22 GHz CPU líquida 37,60 GHz Núcleos 18 Conexões da CPU 2" at bounding box center [94, 79] width 139 height 37
click at [96, 75] on h4 "37,60 GHz" at bounding box center [81, 71] width 31 height 7
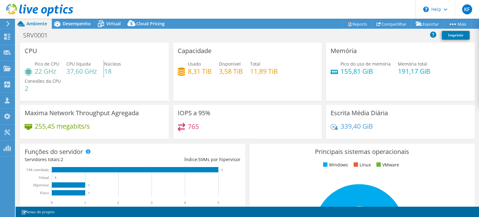
click at [96, 75] on h4 "37,60 GHz" at bounding box center [81, 71] width 31 height 7
click at [197, 68] on h4 "8,31 TiB" at bounding box center [200, 71] width 24 height 7
click at [197, 70] on h4 "8,31 TiB" at bounding box center [200, 71] width 24 height 7
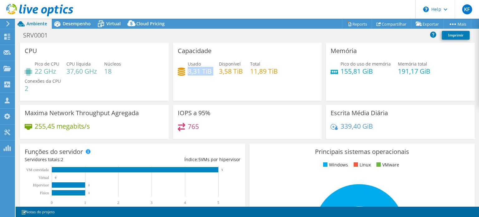
click at [197, 70] on h4 "8,31 TiB" at bounding box center [200, 71] width 24 height 7
click at [210, 69] on h4 "8,31 TiB" at bounding box center [200, 71] width 24 height 7
click at [260, 75] on h4 "11,89 TiB" at bounding box center [264, 71] width 28 height 7
click at [233, 78] on div "Usado 8,31 TiB Disponível 3,58 TiB Total 11,89 TiB" at bounding box center [247, 71] width 139 height 20
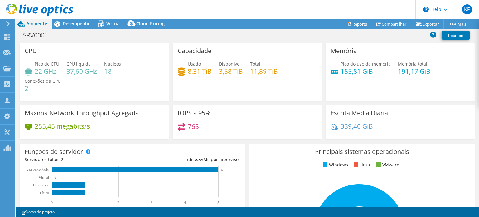
click at [204, 72] on h4 "8,31 TiB" at bounding box center [200, 71] width 24 height 7
click at [255, 70] on h4 "11,89 TiB" at bounding box center [264, 71] width 28 height 7
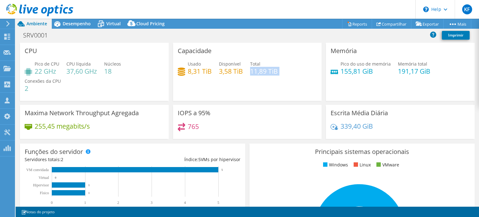
click at [255, 70] on h4 "11,89 TiB" at bounding box center [264, 71] width 28 height 7
click at [240, 86] on div "Capacidade Usado 8,31 TiB Disponível 3,58 TiB Total 11,89 TiB" at bounding box center [247, 72] width 149 height 58
click at [80, 70] on h4 "37,60 GHz" at bounding box center [81, 71] width 31 height 7
click at [55, 71] on h4 "22 GHz" at bounding box center [47, 71] width 25 height 7
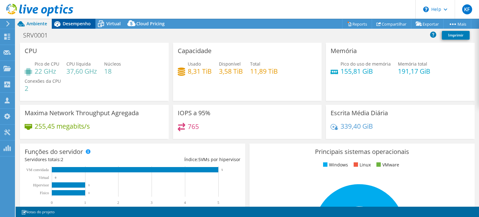
click at [81, 22] on span "Desempenho" at bounding box center [77, 24] width 28 height 6
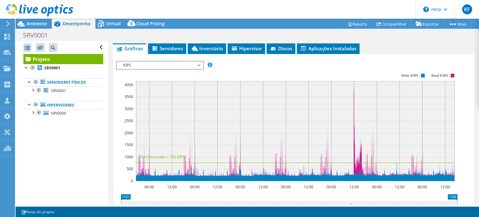
scroll to position [125, 0]
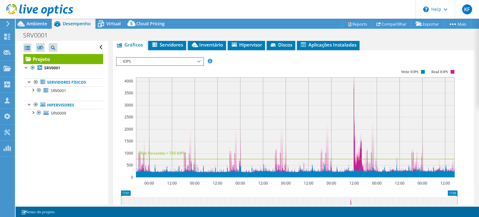
click at [181, 56] on div "IOPS Disk Throughput Tamanho de E/S Latência Profundidade da fila Porcentagem d…" at bounding box center [293, 162] width 355 height 216
click at [181, 58] on span "IOPS" at bounding box center [160, 61] width 80 height 7
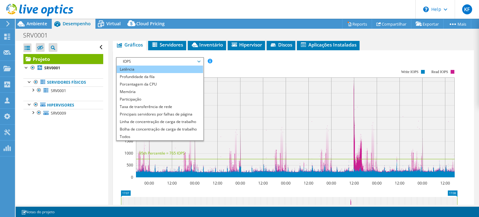
scroll to position [22, 0]
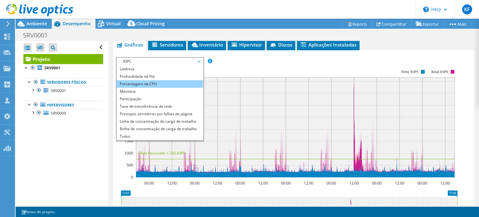
click at [183, 83] on li "Porcentagem da CPU" at bounding box center [160, 83] width 86 height 7
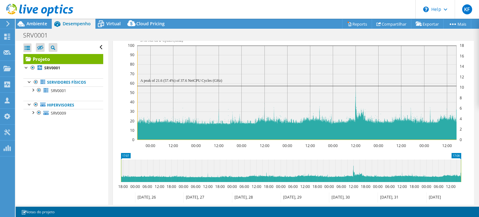
scroll to position [187, 0]
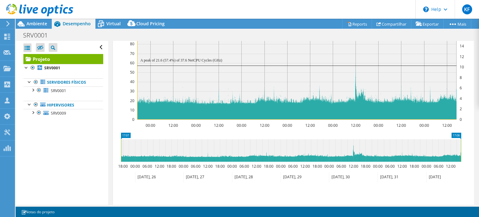
click at [374, 151] on icon at bounding box center [291, 150] width 340 height 22
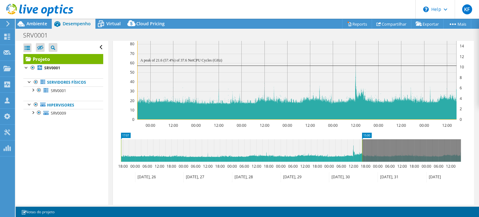
drag, startPoint x: 462, startPoint y: 148, endPoint x: 363, endPoint y: 148, distance: 98.9
click at [363, 148] on rect at bounding box center [362, 150] width 2 height 22
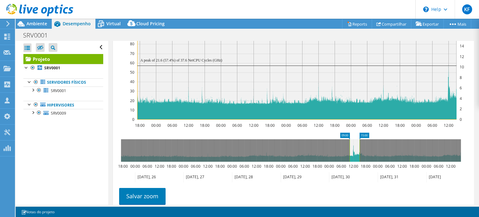
drag, startPoint x: 120, startPoint y: 141, endPoint x: 348, endPoint y: 144, distance: 228.1
click at [348, 144] on rect at bounding box center [349, 150] width 2 height 22
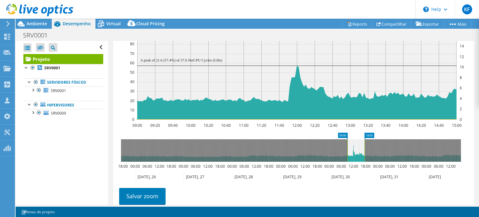
drag, startPoint x: 361, startPoint y: 154, endPoint x: 367, endPoint y: 153, distance: 6.0
click at [366, 153] on rect at bounding box center [364, 150] width 2 height 22
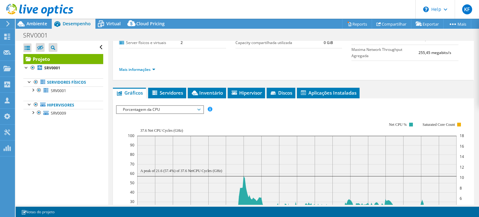
scroll to position [94, 0]
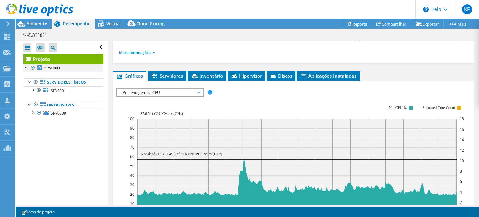
click at [33, 65] on div at bounding box center [33, 67] width 6 height 7
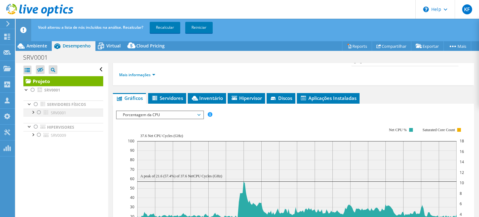
click at [39, 111] on div at bounding box center [39, 112] width 6 height 7
click at [166, 27] on link "Recalcular" at bounding box center [165, 27] width 31 height 11
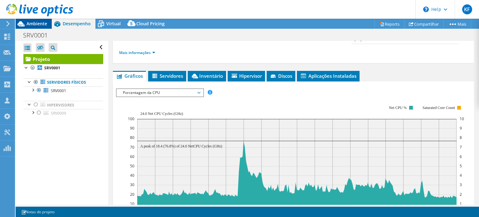
click at [28, 22] on span "Ambiente" at bounding box center [37, 24] width 21 height 6
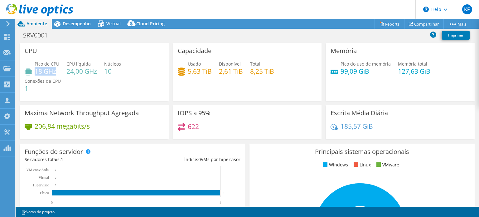
drag, startPoint x: 35, startPoint y: 68, endPoint x: 58, endPoint y: 70, distance: 22.9
click at [58, 70] on h4 "18 GHz" at bounding box center [47, 71] width 25 height 7
drag, startPoint x: 62, startPoint y: 70, endPoint x: 97, endPoint y: 70, distance: 34.9
click at [97, 70] on div "Pico de CPU 18 GHz CPU líquida 24,00 GHz Núcleos 10 Conexões da CPU 1" at bounding box center [94, 79] width 139 height 37
click at [79, 26] on span "Desempenho" at bounding box center [77, 24] width 28 height 6
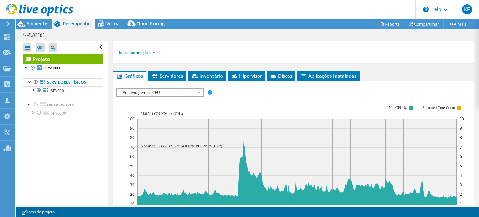
click at [165, 145] on text "A peak of 18.4 (76.8%) of 24.0 NetCPU Cycles (GHz)" at bounding box center [181, 146] width 82 height 4
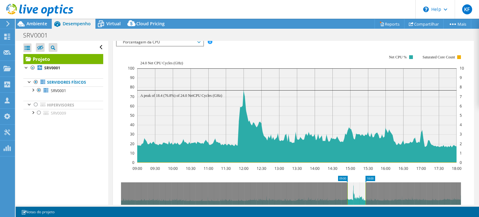
scroll to position [156, 0]
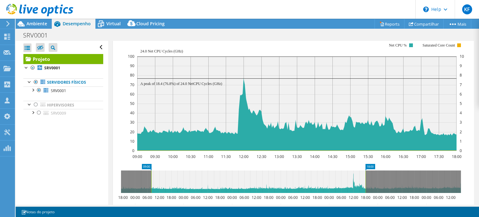
drag, startPoint x: 347, startPoint y: 173, endPoint x: 151, endPoint y: 181, distance: 196.4
click at [151, 181] on rect at bounding box center [151, 181] width 2 height 22
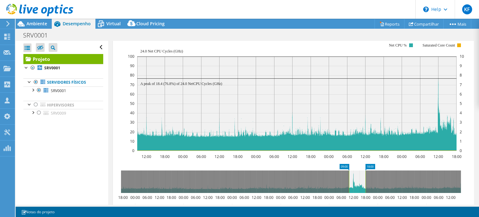
drag, startPoint x: 154, startPoint y: 179, endPoint x: 350, endPoint y: 179, distance: 195.9
click at [350, 179] on rect at bounding box center [349, 181] width 2 height 22
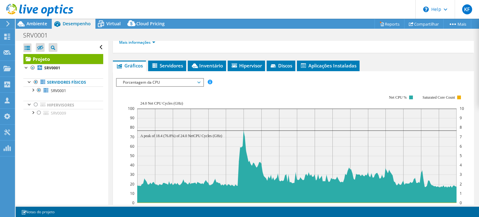
scroll to position [94, 0]
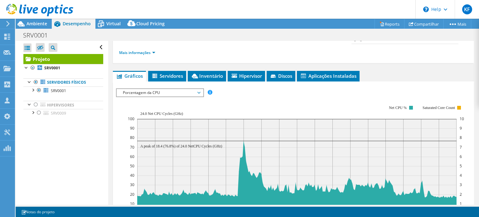
click at [176, 92] on span "Porcentagem da CPU" at bounding box center [160, 92] width 80 height 7
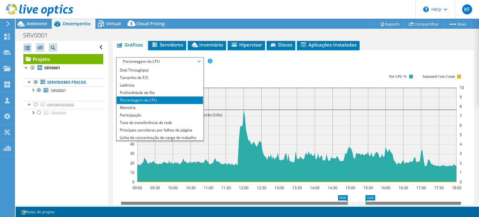
scroll to position [0, 0]
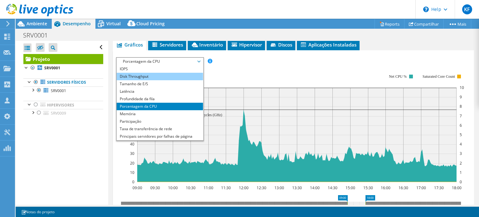
click at [187, 77] on li "Disk Throughput" at bounding box center [160, 76] width 86 height 7
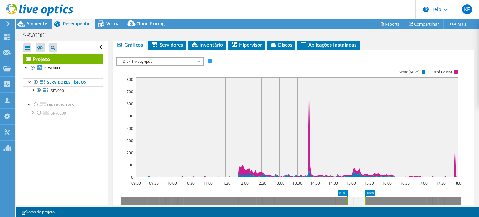
click at [185, 59] on span "Disk Throughput" at bounding box center [160, 61] width 80 height 7
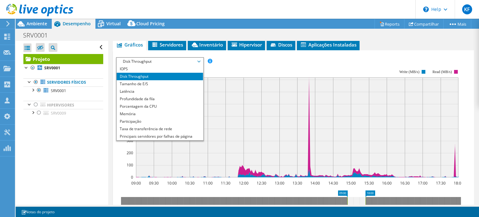
click at [311, 82] on rect at bounding box center [297, 127] width 323 height 100
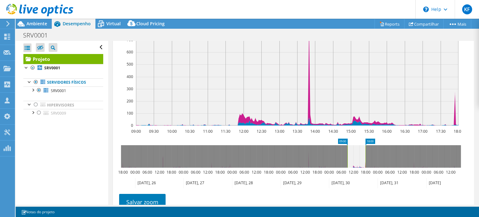
scroll to position [187, 0]
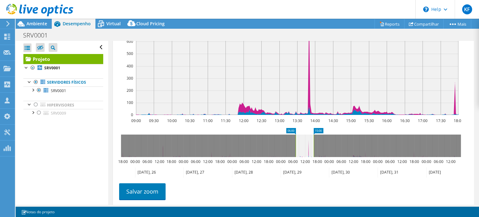
drag, startPoint x: 357, startPoint y: 142, endPoint x: 306, endPoint y: 143, distance: 51.2
click at [306, 143] on icon at bounding box center [305, 145] width 18 height 22
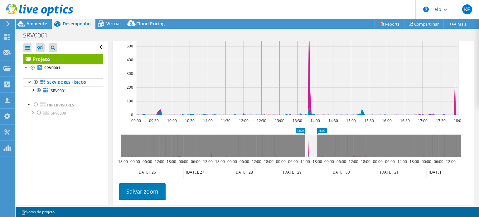
drag, startPoint x: 298, startPoint y: 141, endPoint x: 304, endPoint y: 141, distance: 6.2
click at [304, 141] on rect at bounding box center [305, 145] width 2 height 22
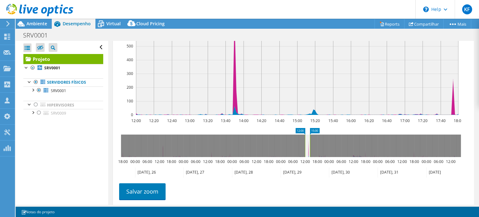
drag, startPoint x: 318, startPoint y: 142, endPoint x: 309, endPoint y: 143, distance: 9.4
click at [311, 143] on rect at bounding box center [310, 145] width 2 height 22
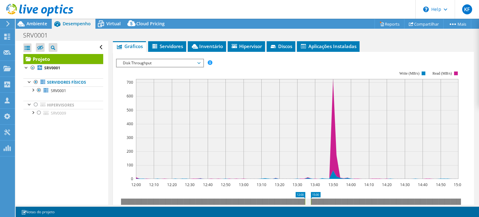
scroll to position [156, 0]
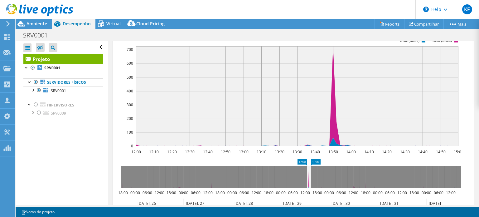
click at [307, 173] on rect at bounding box center [307, 177] width 2 height 22
click at [308, 173] on rect at bounding box center [309, 177] width 2 height 22
click at [309, 173] on icon at bounding box center [309, 177] width 6 height 22
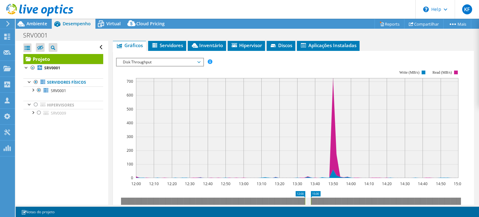
scroll to position [125, 0]
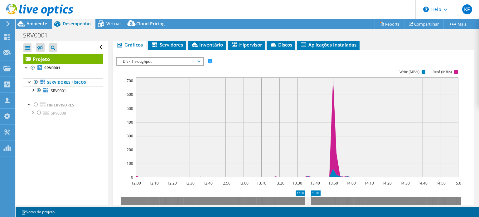
click at [164, 54] on div "IOPS Disk Throughput Tamanho de E/S Latência Profundidade da fila Porcentagem d…" at bounding box center [293, 162] width 355 height 216
click at [164, 59] on span "Disk Throughput" at bounding box center [160, 61] width 80 height 7
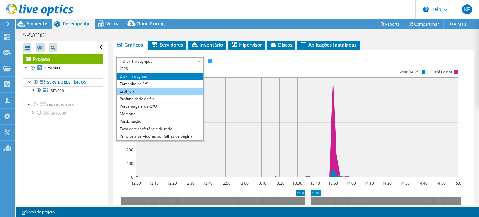
click at [182, 92] on li "Latência" at bounding box center [160, 91] width 86 height 7
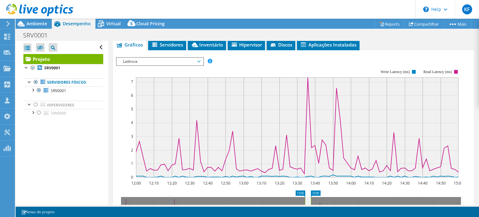
scroll to position [187, 0]
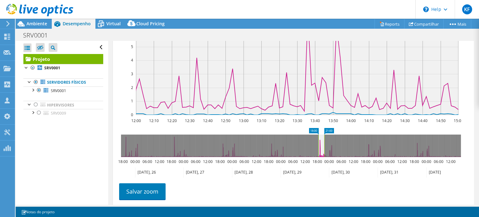
drag, startPoint x: 309, startPoint y: 146, endPoint x: 323, endPoint y: 147, distance: 13.5
click at [323, 147] on icon at bounding box center [322, 145] width 6 height 22
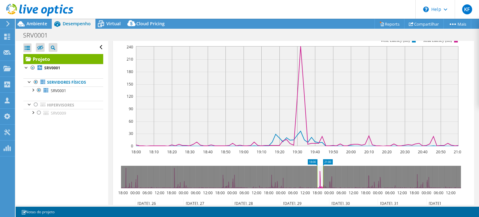
scroll to position [94, 0]
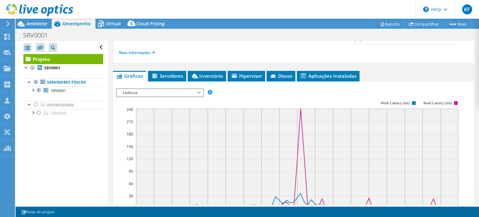
click at [187, 89] on span "Latência" at bounding box center [160, 92] width 80 height 7
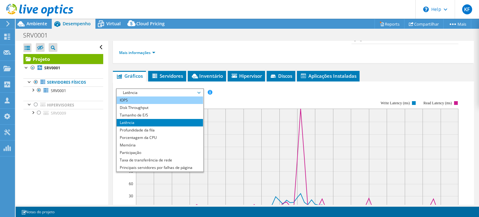
click at [178, 97] on li "IOPS" at bounding box center [160, 99] width 86 height 7
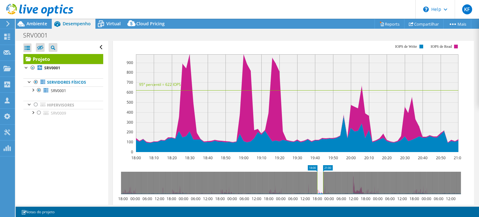
scroll to position [156, 0]
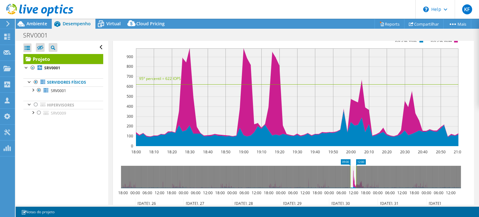
drag, startPoint x: 319, startPoint y: 176, endPoint x: 353, endPoint y: 174, distance: 33.1
click at [353, 174] on icon at bounding box center [353, 177] width 6 height 22
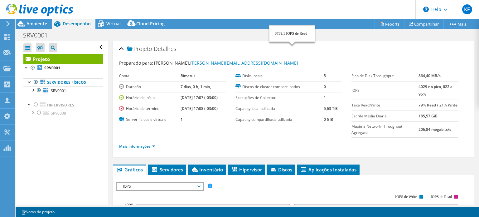
select select "SouthAmerica"
select select "USD"
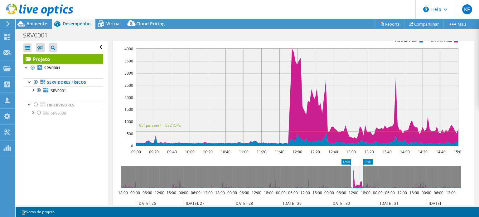
drag, startPoint x: 356, startPoint y: 176, endPoint x: 359, endPoint y: 176, distance: 3.4
click at [359, 176] on icon at bounding box center [357, 177] width 12 height 22
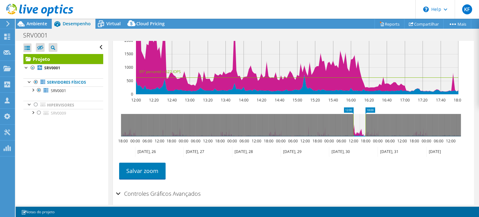
scroll to position [218, 0]
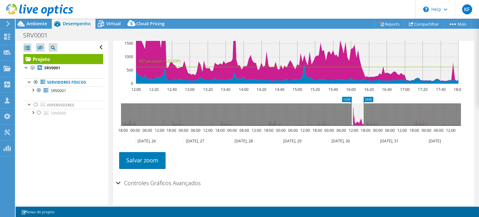
click at [355, 115] on icon at bounding box center [358, 114] width 12 height 22
click at [355, 140] on icon at bounding box center [353, 141] width 49 height 10
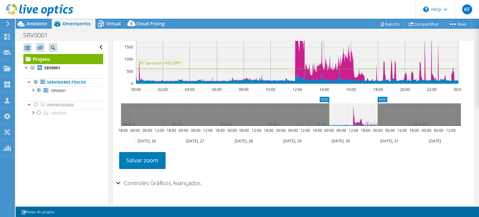
click at [355, 140] on icon at bounding box center [353, 141] width 49 height 10
drag, startPoint x: 330, startPoint y: 114, endPoint x: 353, endPoint y: 116, distance: 22.9
click at [353, 116] on rect at bounding box center [352, 114] width 2 height 22
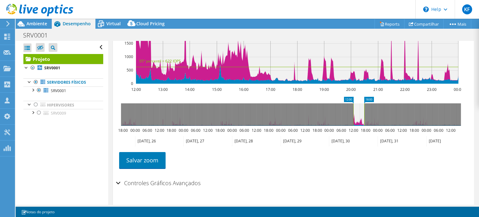
drag, startPoint x: 377, startPoint y: 114, endPoint x: 363, endPoint y: 115, distance: 13.5
click at [363, 115] on rect at bounding box center [364, 114] width 2 height 22
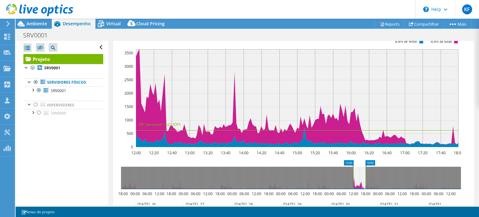
scroll to position [156, 0]
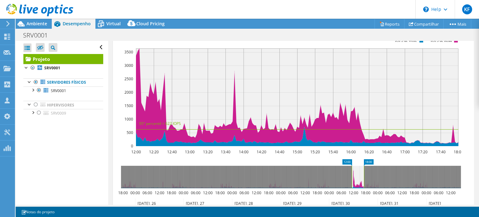
click at [358, 174] on icon at bounding box center [358, 177] width 12 height 22
drag, startPoint x: 367, startPoint y: 174, endPoint x: 357, endPoint y: 174, distance: 9.7
click at [357, 174] on rect at bounding box center [356, 177] width 2 height 22
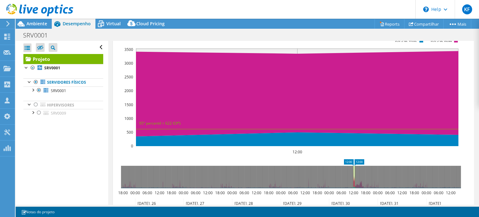
click at [356, 170] on rect at bounding box center [354, 177] width 2 height 22
drag, startPoint x: 354, startPoint y: 168, endPoint x: 359, endPoint y: 168, distance: 5.3
click at [359, 168] on rect at bounding box center [359, 177] width 2 height 22
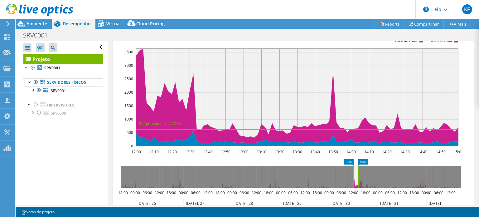
click at [358, 168] on rect at bounding box center [358, 177] width 2 height 22
click at [353, 177] on icon at bounding box center [354, 177] width 6 height 22
click at [353, 173] on icon at bounding box center [355, 177] width 6 height 22
click at [355, 172] on icon at bounding box center [354, 177] width 6 height 22
drag, startPoint x: 354, startPoint y: 173, endPoint x: 349, endPoint y: 173, distance: 5.3
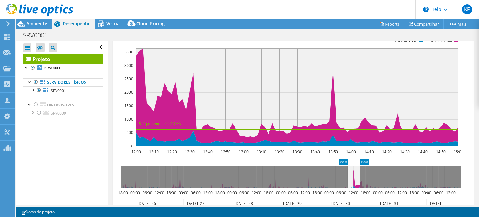
click at [349, 173] on rect at bounding box center [348, 177] width 2 height 22
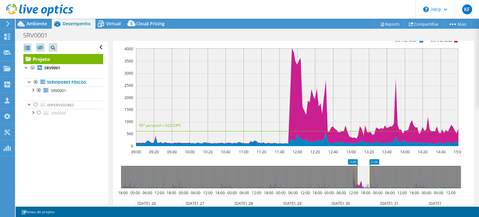
drag, startPoint x: 353, startPoint y: 178, endPoint x: 363, endPoint y: 178, distance: 10.0
click at [363, 178] on icon at bounding box center [364, 177] width 12 height 22
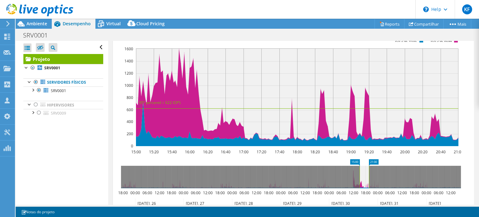
click at [369, 175] on rect at bounding box center [369, 177] width 2 height 22
drag, startPoint x: 360, startPoint y: 176, endPoint x: 351, endPoint y: 176, distance: 9.4
click at [351, 176] on rect at bounding box center [351, 177] width 2 height 22
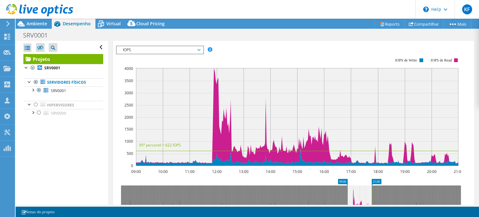
scroll to position [94, 0]
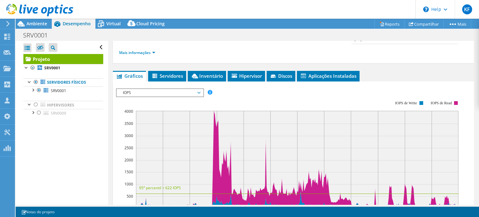
click at [151, 90] on span "IOPS" at bounding box center [160, 92] width 80 height 7
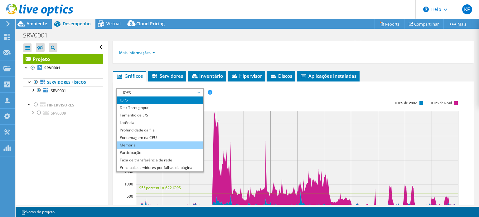
click at [150, 143] on li "Memória" at bounding box center [160, 144] width 86 height 7
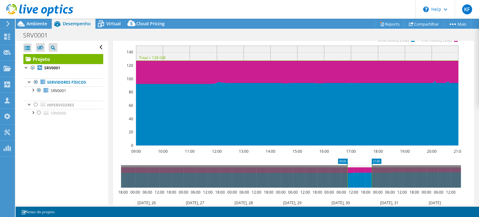
scroll to position [156, 0]
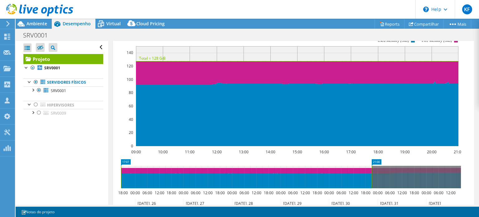
drag, startPoint x: 347, startPoint y: 175, endPoint x: 118, endPoint y: 178, distance: 229.0
click at [118, 178] on icon "21:00 17:07 18:00 00:00 06:00 12:00 18:00 00:00 06:00 12:00 18:00 00:00 06:00 1…" at bounding box center [291, 184] width 350 height 50
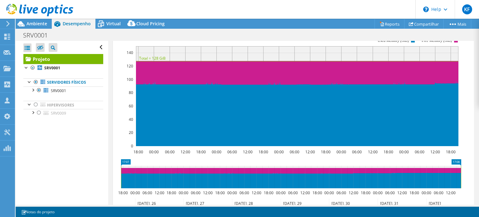
drag, startPoint x: 372, startPoint y: 182, endPoint x: 479, endPoint y: 180, distance: 107.0
click at [479, 180] on article "Projeto Detalhes Preparado para: [PERSON_NAME], [PERSON_NAME][EMAIL_ADDRESS][DO…" at bounding box center [293, 123] width 371 height 164
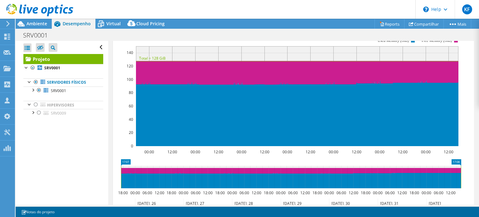
click at [150, 173] on icon at bounding box center [291, 177] width 340 height 22
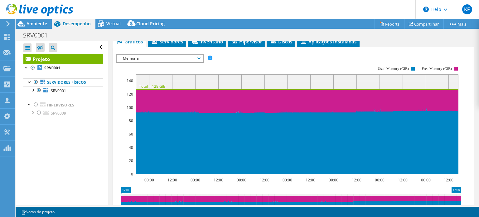
scroll to position [125, 0]
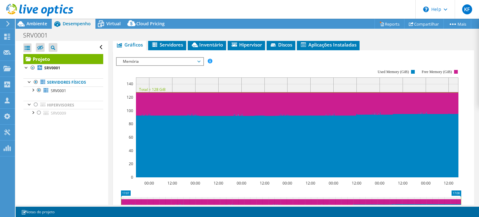
click at [180, 58] on span "Memória" at bounding box center [160, 61] width 80 height 7
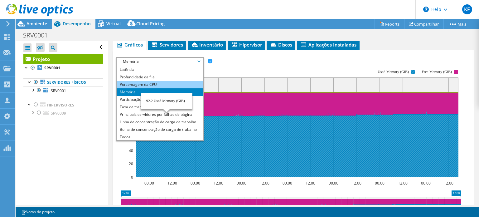
scroll to position [22, 0]
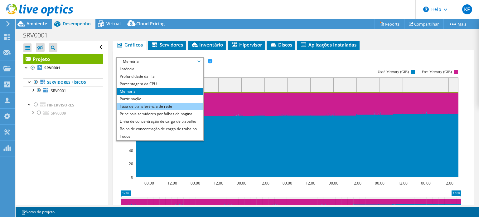
click at [134, 103] on li "Taxa de transferência de rede" at bounding box center [160, 106] width 86 height 7
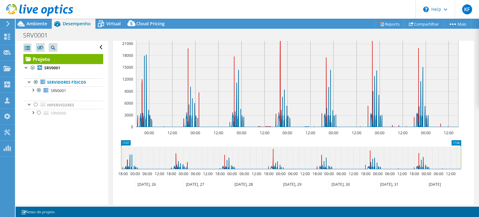
scroll to position [218, 0]
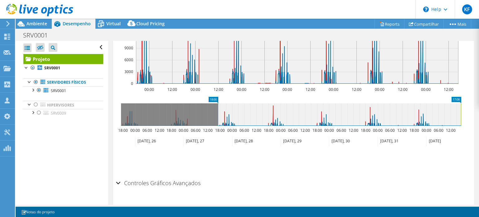
drag, startPoint x: 120, startPoint y: 116, endPoint x: 217, endPoint y: 117, distance: 97.0
click at [217, 117] on rect at bounding box center [218, 114] width 2 height 22
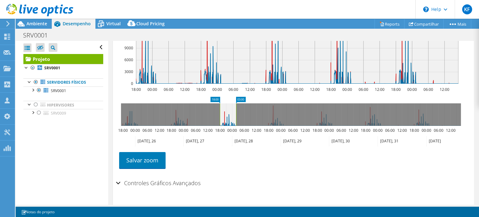
drag, startPoint x: 460, startPoint y: 111, endPoint x: 235, endPoint y: 118, distance: 225.0
click at [235, 118] on rect at bounding box center [236, 114] width 2 height 22
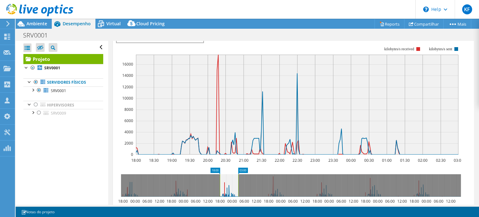
scroll to position [187, 0]
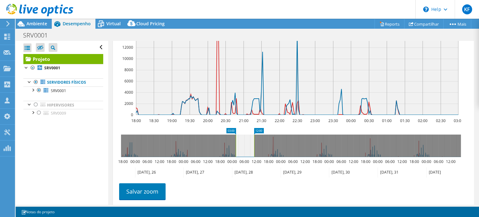
drag, startPoint x: 226, startPoint y: 146, endPoint x: 242, endPoint y: 147, distance: 16.0
click at [242, 147] on icon at bounding box center [245, 145] width 18 height 22
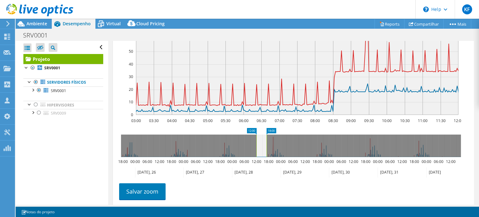
drag, startPoint x: 259, startPoint y: 145, endPoint x: 267, endPoint y: 145, distance: 7.5
click at [267, 145] on g at bounding box center [291, 145] width 340 height 22
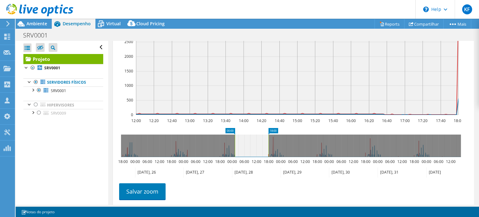
drag, startPoint x: 256, startPoint y: 144, endPoint x: 234, endPoint y: 142, distance: 21.6
click at [234, 142] on rect at bounding box center [235, 145] width 2 height 22
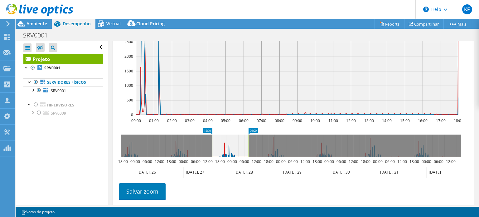
drag, startPoint x: 252, startPoint y: 148, endPoint x: 231, endPoint y: 148, distance: 21.5
click at [231, 148] on icon at bounding box center [230, 145] width 37 height 22
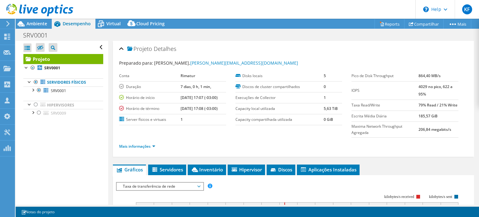
select select "SouthAmerica"
select select "USD"
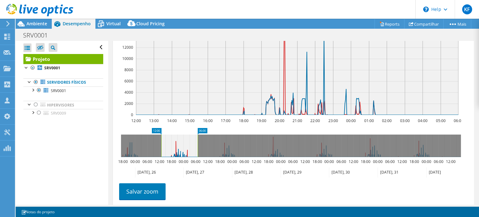
scroll to position [22, 0]
click at [181, 140] on icon at bounding box center [178, 145] width 37 height 22
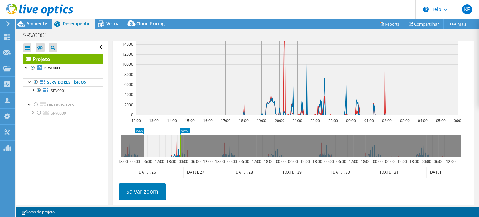
drag, startPoint x: 185, startPoint y: 149, endPoint x: 170, endPoint y: 150, distance: 15.3
click at [170, 150] on icon at bounding box center [162, 145] width 36 height 22
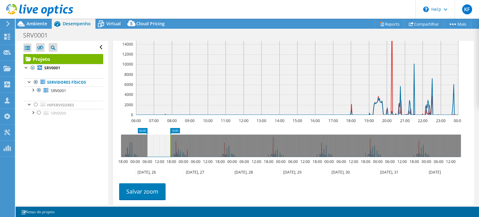
drag, startPoint x: 183, startPoint y: 141, endPoint x: 170, endPoint y: 144, distance: 13.5
click at [170, 144] on rect at bounding box center [170, 145] width 2 height 22
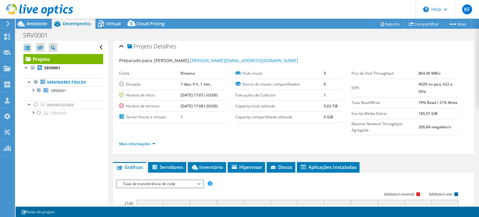
scroll to position [0, 0]
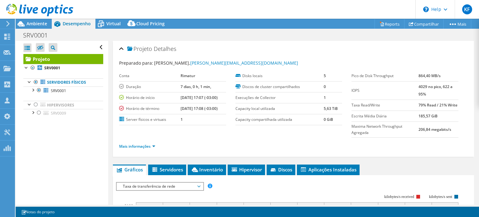
click at [35, 21] on div at bounding box center [36, 10] width 73 height 21
click at [34, 24] on span "Ambiente" at bounding box center [37, 24] width 21 height 6
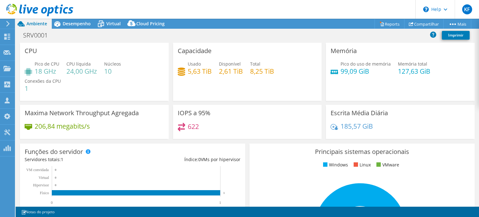
click at [194, 129] on h4 "622" at bounding box center [193, 126] width 11 height 7
click at [242, 124] on div "622" at bounding box center [247, 129] width 139 height 13
click at [191, 126] on h4 "622" at bounding box center [193, 126] width 11 height 7
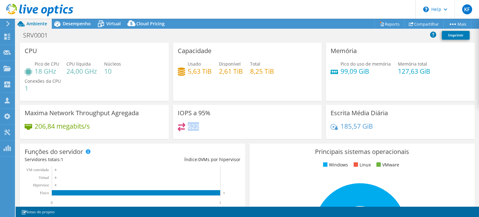
click at [191, 126] on h4 "622" at bounding box center [193, 126] width 11 height 7
click at [233, 121] on div "IOPS a 95% 622" at bounding box center [247, 122] width 149 height 34
click at [190, 123] on h4 "622" at bounding box center [193, 126] width 11 height 7
click at [86, 24] on span "Desempenho" at bounding box center [77, 24] width 28 height 6
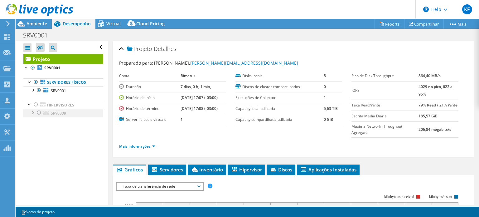
click at [38, 112] on div at bounding box center [39, 112] width 6 height 7
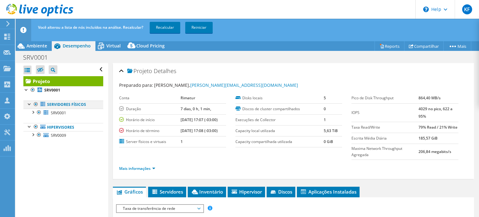
click at [37, 103] on div at bounding box center [36, 103] width 6 height 7
click at [160, 27] on link "Recalcular" at bounding box center [165, 27] width 31 height 11
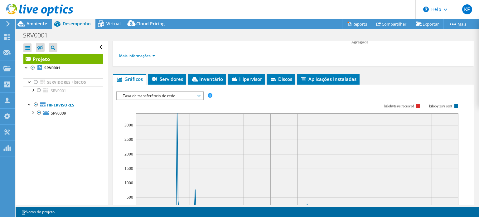
scroll to position [94, 0]
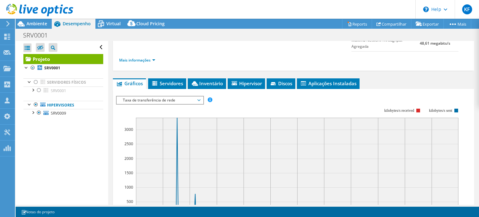
click at [155, 97] on span "Taxa de transferência de rede" at bounding box center [160, 99] width 80 height 7
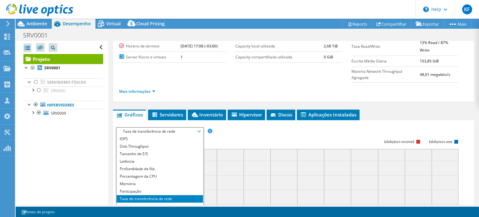
scroll to position [125, 0]
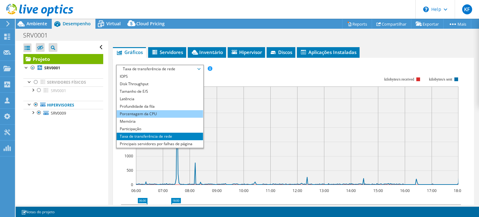
click at [179, 113] on li "Porcentagem da CPU" at bounding box center [160, 113] width 86 height 7
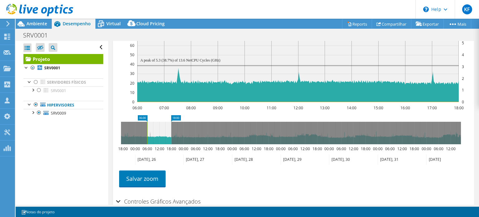
scroll to position [218, 0]
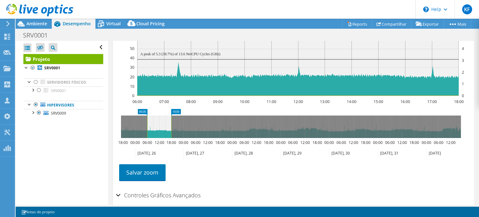
click at [166, 122] on icon at bounding box center [159, 126] width 24 height 22
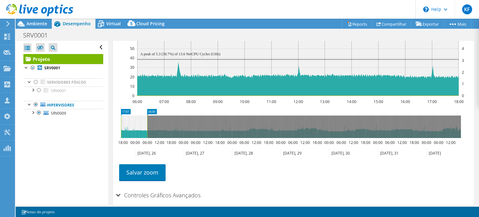
drag, startPoint x: 146, startPoint y: 121, endPoint x: 122, endPoint y: 123, distance: 24.4
click at [118, 121] on icon "06:00 17:07 18:00 00:00 06:00 12:00 18:00 00:00 06:00 12:00 18:00 00:00 06:00 1…" at bounding box center [291, 134] width 350 height 50
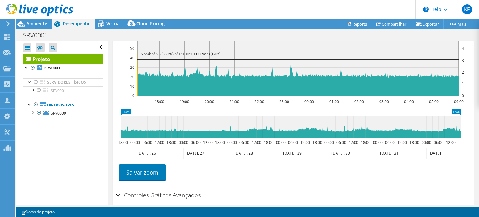
drag, startPoint x: 147, startPoint y: 123, endPoint x: 474, endPoint y: 117, distance: 327.3
click at [474, 117] on article "Projeto Detalhes Preparado para: [PERSON_NAME], [PERSON_NAME][EMAIL_ADDRESS][DO…" at bounding box center [293, 123] width 371 height 164
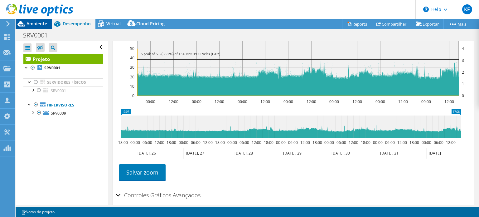
click at [40, 22] on span "Ambiente" at bounding box center [37, 24] width 21 height 6
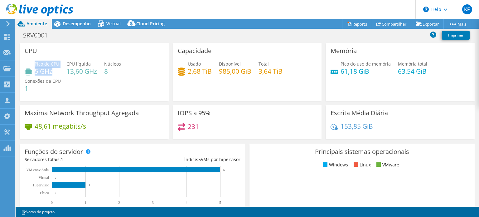
drag, startPoint x: 52, startPoint y: 70, endPoint x: 34, endPoint y: 70, distance: 18.4
click at [34, 70] on div "Pico de CPU 5 GHz" at bounding box center [42, 68] width 35 height 14
click at [102, 87] on div "Pico de CPU 5 GHz CPU líquida 13,60 GHz Núcleos 8 Conexões da CPU 1" at bounding box center [94, 79] width 139 height 37
click at [97, 76] on div "Pico de CPU 5 GHz CPU líquida 13,60 GHz Núcleos 8 Conexões da CPU 1" at bounding box center [94, 79] width 139 height 37
click at [86, 68] on h4 "13,60 GHz" at bounding box center [81, 71] width 31 height 7
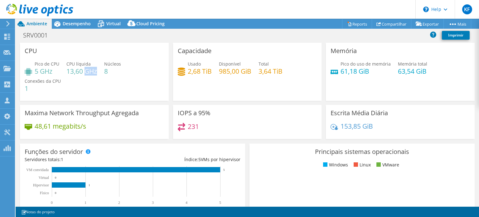
click at [86, 68] on h4 "13,60 GHz" at bounding box center [81, 71] width 31 height 7
click at [92, 82] on div "Pico de CPU 5 GHz CPU líquida 13,60 GHz Núcleos 8 Conexões da CPU 1" at bounding box center [94, 79] width 139 height 37
click at [78, 21] on span "Desempenho" at bounding box center [77, 24] width 28 height 6
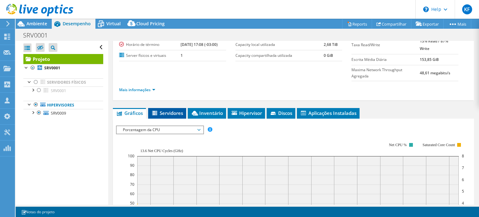
scroll to position [62, 0]
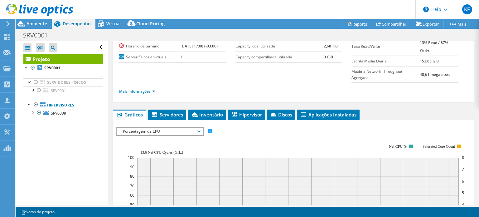
click at [158, 128] on span "Porcentagem da CPU" at bounding box center [160, 131] width 80 height 7
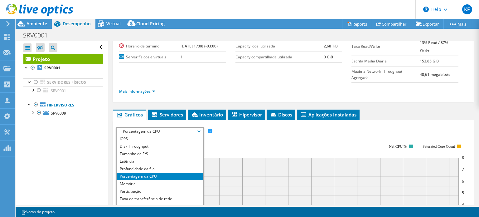
click at [250, 130] on div "IOPS Disk Throughput Tamanho de E/S Latência Profundidade da fila Porcentagem d…" at bounding box center [293, 131] width 355 height 8
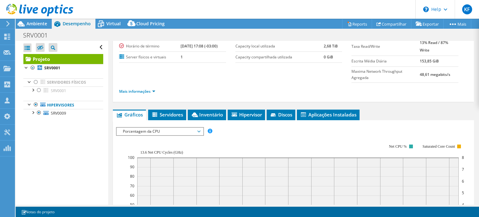
scroll to position [125, 0]
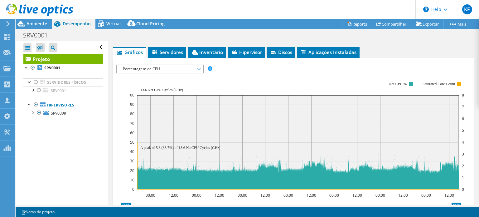
click at [197, 69] on span "Porcentagem da CPU" at bounding box center [160, 68] width 80 height 7
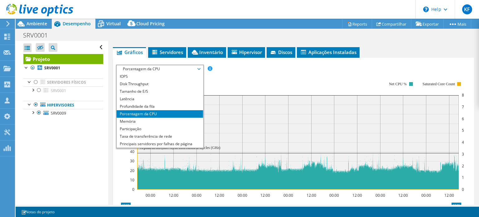
click at [278, 78] on rect at bounding box center [296, 135] width 337 height 125
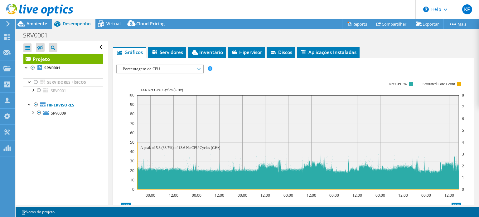
click at [263, 82] on rect at bounding box center [296, 135] width 337 height 125
click at [196, 73] on rect at bounding box center [296, 135] width 337 height 125
click at [196, 70] on span "Porcentagem da CPU" at bounding box center [160, 68] width 80 height 7
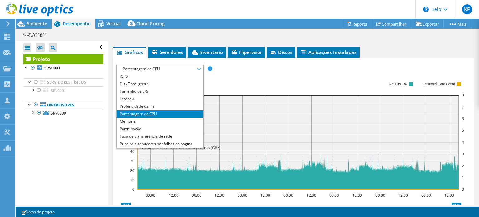
click at [245, 73] on rect at bounding box center [296, 135] width 337 height 125
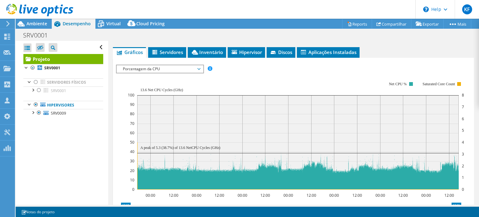
click at [201, 68] on icon at bounding box center [198, 69] width 3 height 2
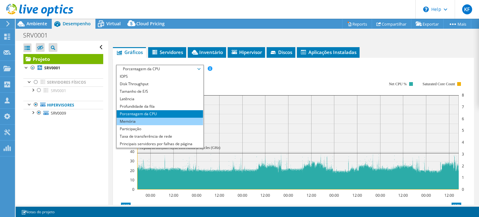
click at [181, 118] on li "Memória" at bounding box center [160, 121] width 86 height 7
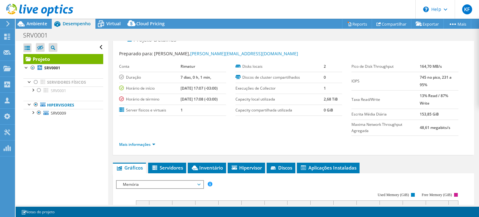
scroll to position [31, 0]
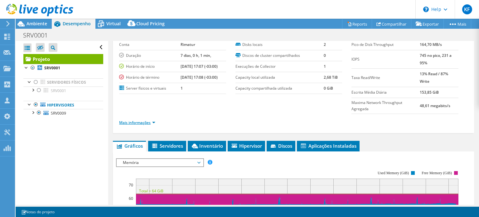
click at [149, 122] on link "Mais informações" at bounding box center [137, 122] width 36 height 5
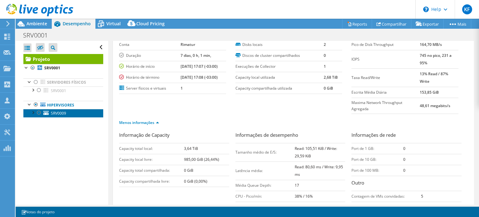
click at [85, 115] on link "SRV0009" at bounding box center [63, 113] width 80 height 8
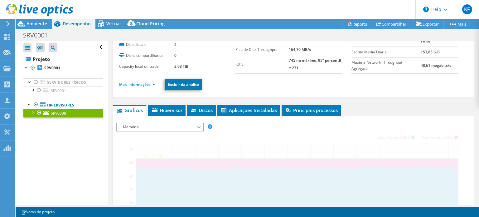
click at [34, 112] on div at bounding box center [33, 112] width 6 height 6
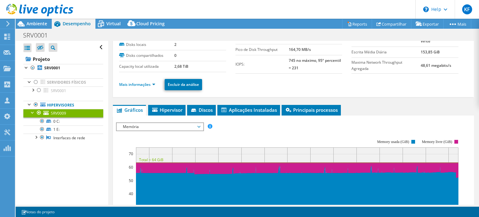
click at [149, 80] on ul "Mais informações Excluir da análise" at bounding box center [293, 83] width 349 height 13
click at [150, 82] on link "Mais informações" at bounding box center [137, 84] width 36 height 5
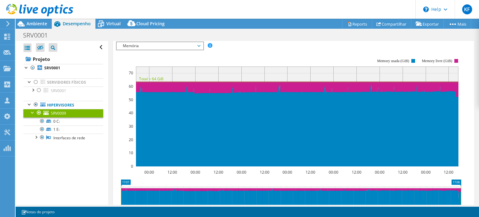
scroll to position [374, 0]
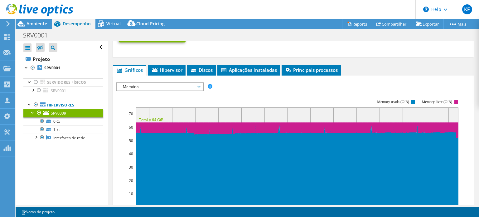
click at [412, 95] on rect at bounding box center [288, 153] width 345 height 125
click at [420, 92] on rect at bounding box center [288, 153] width 345 height 125
click at [394, 79] on div "IOPS Disk Throughput Tamanho de E/S Latência Profundidade da fila Porcentagem d…" at bounding box center [293, 189] width 355 height 221
click at [44, 25] on span "Ambiente" at bounding box center [37, 24] width 21 height 6
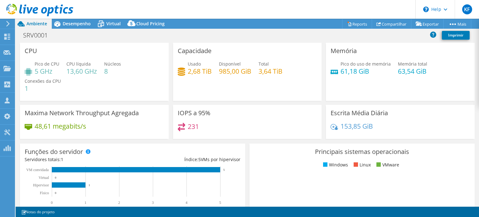
click at [188, 129] on h4 "231" at bounding box center [193, 126] width 11 height 7
click at [254, 124] on div "231" at bounding box center [247, 129] width 139 height 13
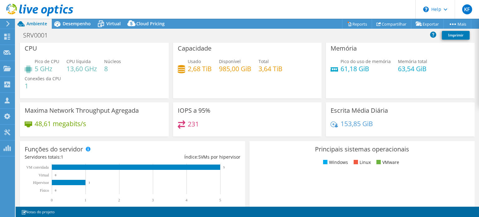
scroll to position [0, 0]
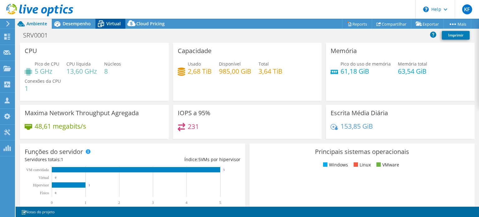
click at [116, 23] on span "Virtual" at bounding box center [113, 24] width 14 height 6
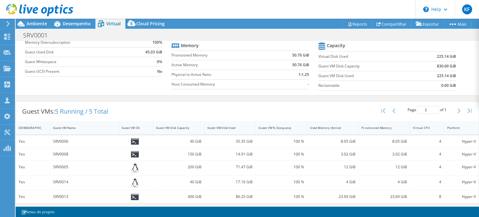
scroll to position [62, 0]
click at [84, 26] on span "Desempenho" at bounding box center [77, 24] width 28 height 6
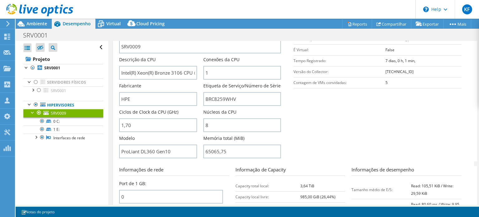
scroll to position [125, 0]
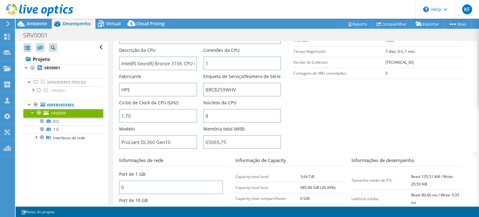
click at [307, 142] on section "Informações do servidor Nome do servidor SRV0009 Descrição da CPU Intel(R) Xeon…" at bounding box center [295, 79] width 352 height 145
click at [171, 141] on input "ProLiant DL360 Gen10" at bounding box center [158, 142] width 78 height 14
click at [322, 136] on section "Informações do servidor Nome do servidor SRV0009 Descrição da CPU Intel(R) Xeon…" at bounding box center [295, 79] width 352 height 145
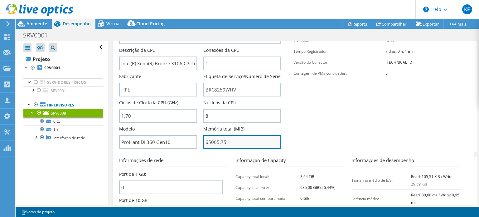
click at [265, 144] on input "65065,75" at bounding box center [242, 142] width 78 height 14
type input "6506575"
click at [342, 131] on section "Informações do servidor Nome do servidor SRV0009 Descrição da CPU Intel(R) Xeon…" at bounding box center [295, 79] width 352 height 145
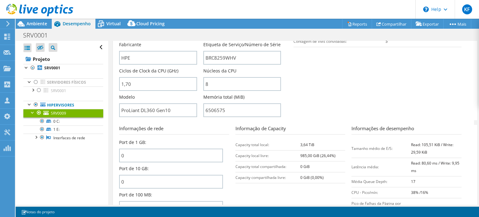
scroll to position [156, 0]
click at [183, 113] on input "ProLiant DL360 Gen10" at bounding box center [158, 111] width 78 height 14
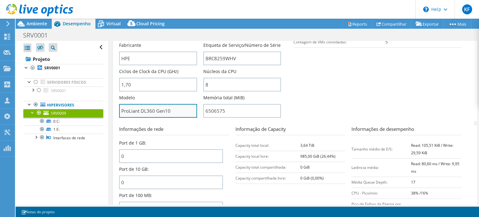
click at [183, 113] on input "ProLiant DL360 Gen10" at bounding box center [158, 111] width 78 height 14
click at [184, 112] on input "ProLiant DL360 Gen10" at bounding box center [158, 111] width 78 height 14
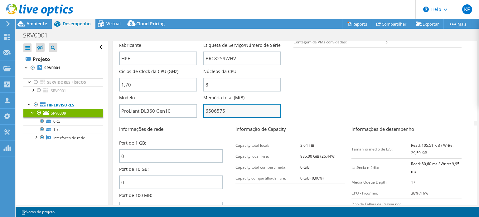
click at [229, 107] on input "6506575" at bounding box center [242, 111] width 78 height 14
click at [303, 95] on section "Informações do servidor Nome do servidor SRV0009 Descrição da CPU Intel(R) Xeon…" at bounding box center [295, 47] width 352 height 145
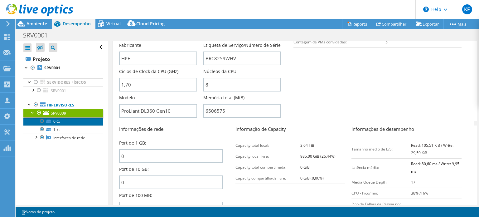
click at [74, 122] on link "0 C:" at bounding box center [63, 121] width 80 height 8
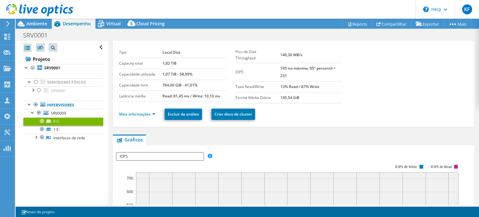
scroll to position [0, 0]
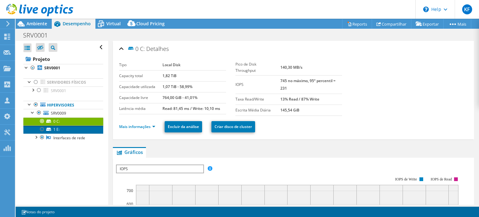
click at [65, 130] on link "1 E:" at bounding box center [63, 129] width 80 height 8
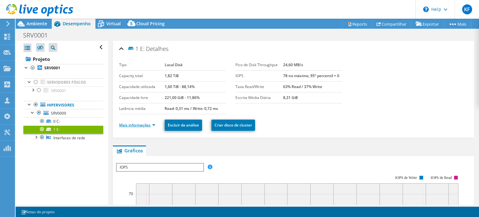
click at [140, 125] on link "Mais informações" at bounding box center [137, 124] width 36 height 5
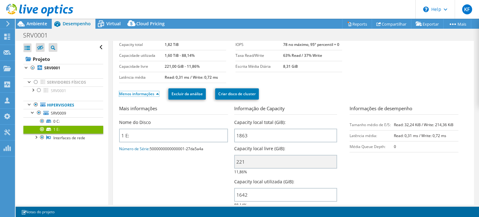
scroll to position [62, 0]
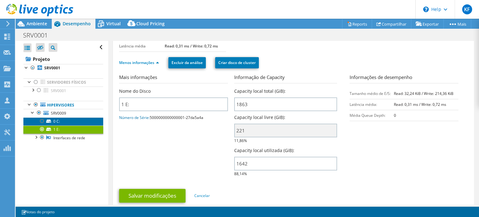
click at [60, 118] on link "0 C:" at bounding box center [63, 121] width 80 height 8
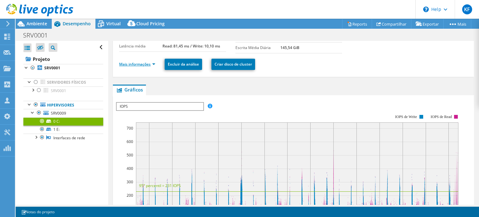
click at [142, 65] on link "Mais informações" at bounding box center [137, 63] width 36 height 5
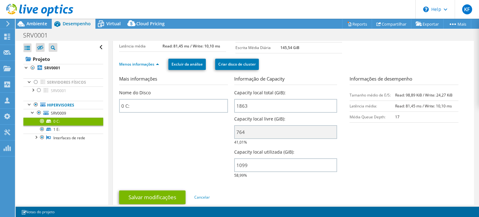
click at [148, 163] on section "Mais informações Nome do Disco 0 C: Informação de Capacity Capacity local total…" at bounding box center [293, 128] width 349 height 107
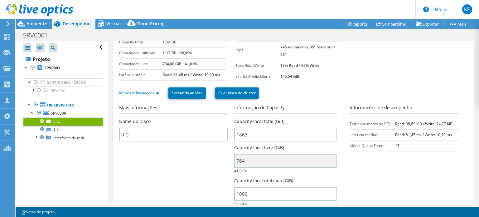
scroll to position [0, 0]
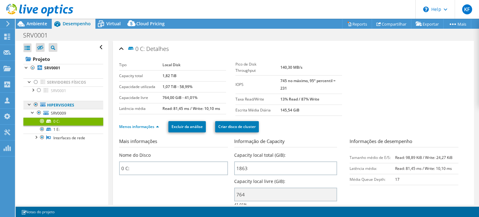
click at [84, 107] on link "Hipervisores" at bounding box center [63, 105] width 80 height 8
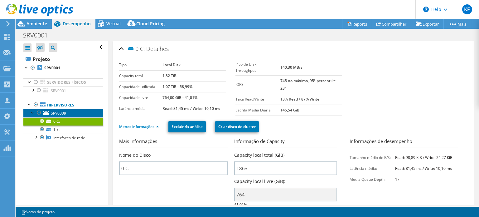
click at [64, 114] on span "SRV0009" at bounding box center [58, 112] width 15 height 5
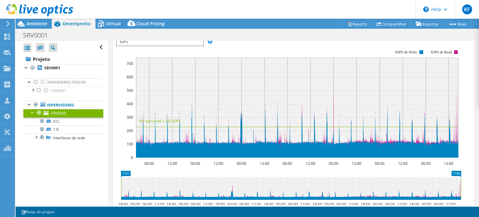
scroll to position [94, 0]
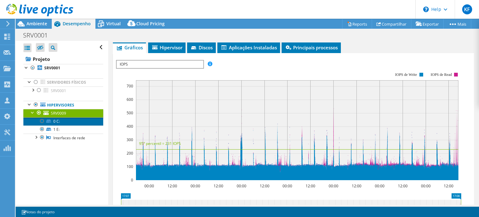
click at [60, 122] on link "0 C:" at bounding box center [63, 121] width 80 height 8
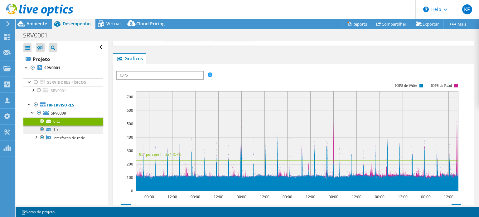
scroll to position [104, 0]
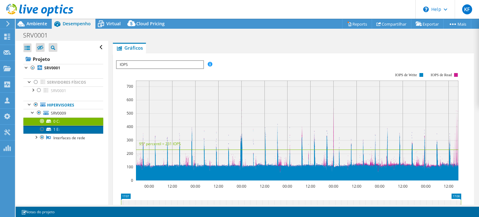
click at [67, 129] on link "1 E:" at bounding box center [63, 129] width 80 height 8
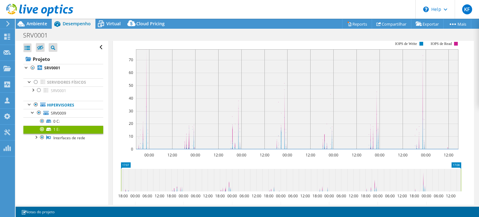
scroll to position [165, 0]
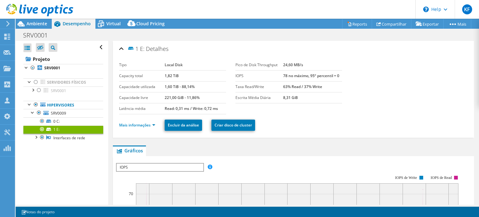
select select "SouthAmerica"
select select "USD"
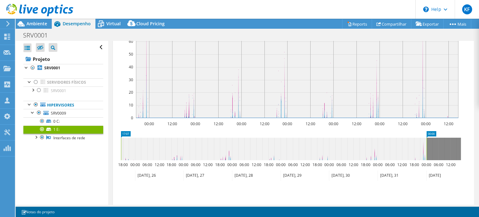
drag, startPoint x: 462, startPoint y: 148, endPoint x: 427, endPoint y: 154, distance: 34.9
click at [427, 154] on rect at bounding box center [427, 149] width 2 height 22
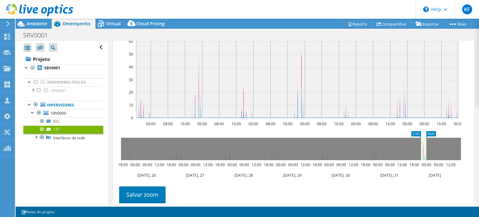
drag, startPoint x: 121, startPoint y: 147, endPoint x: 421, endPoint y: 150, distance: 299.8
click at [421, 150] on rect at bounding box center [421, 149] width 2 height 22
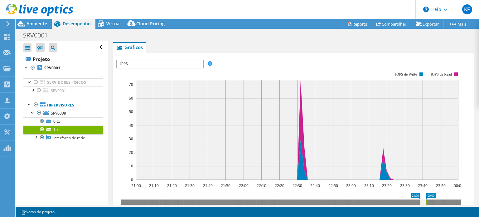
scroll to position [103, 0]
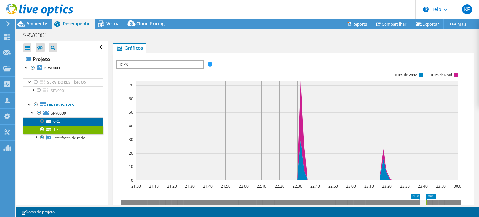
click at [71, 119] on link "0 C:" at bounding box center [63, 121] width 80 height 8
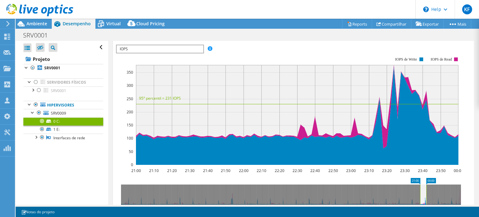
scroll to position [135, 0]
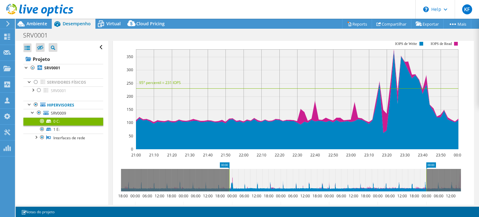
drag, startPoint x: 421, startPoint y: 177, endPoint x: 230, endPoint y: 181, distance: 191.0
click at [230, 181] on rect at bounding box center [229, 180] width 2 height 22
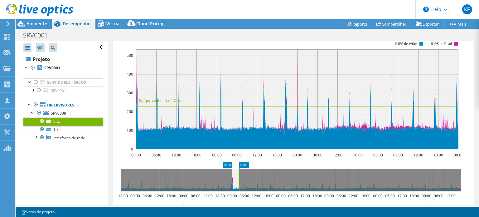
drag, startPoint x: 427, startPoint y: 174, endPoint x: 238, endPoint y: 182, distance: 189.2
click at [238, 183] on rect at bounding box center [239, 180] width 2 height 22
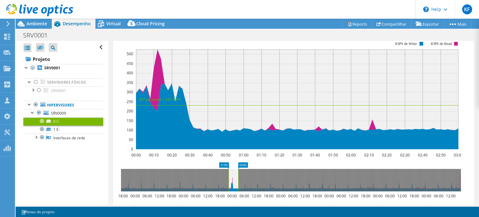
drag, startPoint x: 232, startPoint y: 177, endPoint x: 229, endPoint y: 177, distance: 3.4
click at [229, 177] on rect at bounding box center [228, 180] width 2 height 22
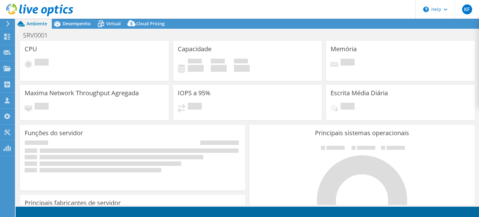
select select "SouthAmerica"
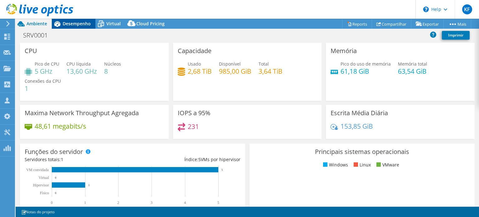
click at [75, 22] on span "Desempenho" at bounding box center [77, 24] width 28 height 6
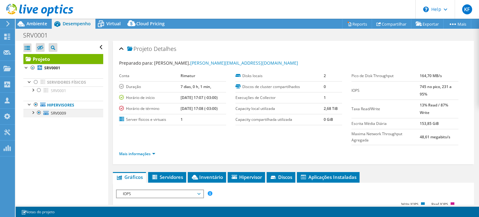
click at [33, 111] on div at bounding box center [33, 112] width 6 height 6
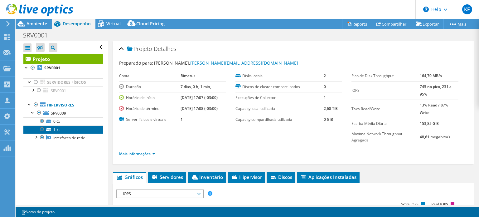
click at [55, 129] on link "1 E:" at bounding box center [63, 129] width 80 height 8
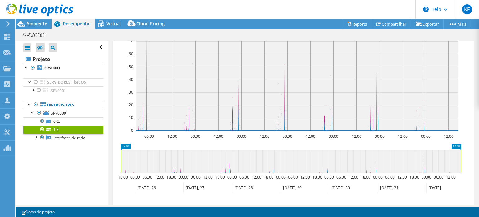
scroll to position [156, 0]
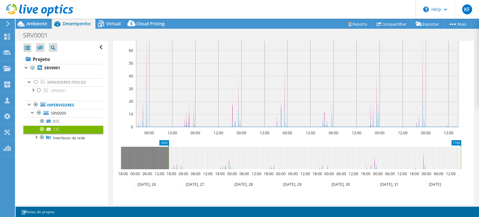
drag, startPoint x: 122, startPoint y: 154, endPoint x: 170, endPoint y: 157, distance: 47.8
click at [170, 157] on rect at bounding box center [169, 158] width 2 height 22
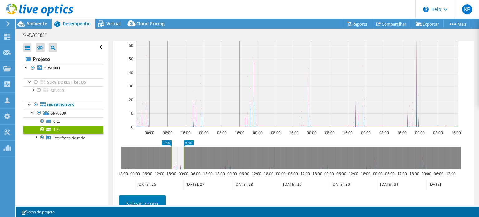
drag, startPoint x: 461, startPoint y: 154, endPoint x: 184, endPoint y: 153, distance: 277.0
click at [184, 153] on rect at bounding box center [184, 158] width 2 height 22
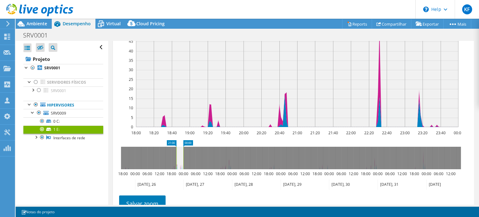
drag, startPoint x: 171, startPoint y: 153, endPoint x: 178, endPoint y: 153, distance: 7.2
click at [178, 153] on rect at bounding box center [176, 158] width 2 height 22
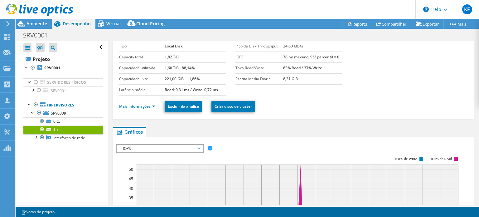
scroll to position [0, 0]
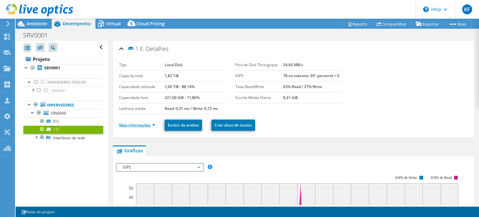
click at [141, 123] on link "Mais informações" at bounding box center [137, 124] width 36 height 5
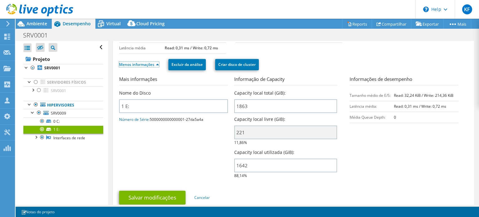
scroll to position [62, 0]
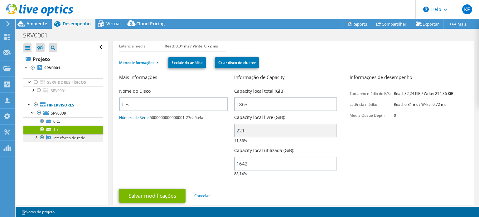
click at [89, 138] on link "Interfaces de rede" at bounding box center [63, 138] width 80 height 8
click at [72, 137] on link "Interfaces de rede" at bounding box center [63, 138] width 80 height 8
click at [59, 139] on link "Interfaces de rede" at bounding box center [63, 138] width 80 height 8
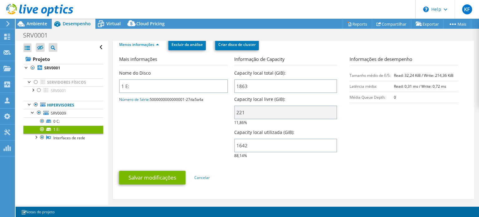
scroll to position [94, 0]
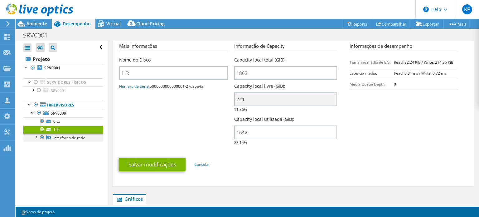
click at [37, 137] on div at bounding box center [36, 137] width 6 height 6
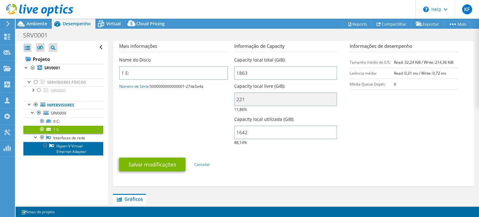
click at [74, 146] on link "Hyper-V Virtual Ethernet Adapter" at bounding box center [63, 149] width 80 height 14
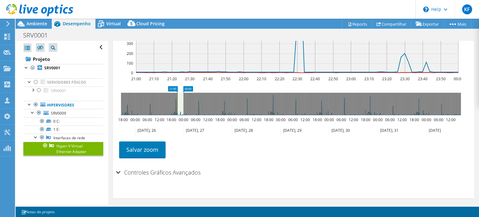
scroll to position [180, 0]
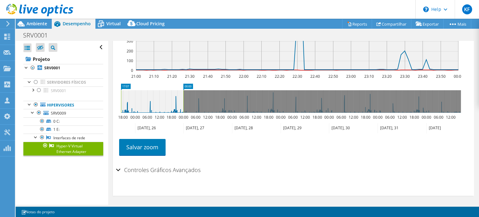
drag, startPoint x: 176, startPoint y: 101, endPoint x: 165, endPoint y: 99, distance: 11.8
click at [113, 105] on section "IOPS Disk Throughput Tamanho de E/S Latência Profundidade da fila Porcentagem d…" at bounding box center [293, 67] width 361 height 257
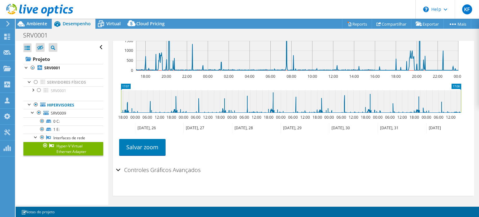
drag, startPoint x: 183, startPoint y: 98, endPoint x: 479, endPoint y: 107, distance: 295.6
click at [479, 107] on article "Hyper-V Virtual Ethernet Adapter Detalhes Velocidade negociada 2956 MB/s Taxa m…" at bounding box center [293, 123] width 371 height 164
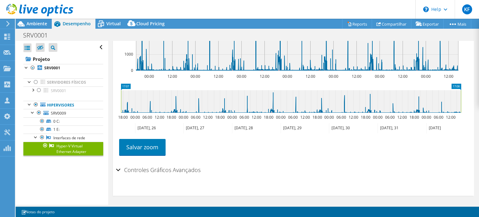
scroll to position [148, 0]
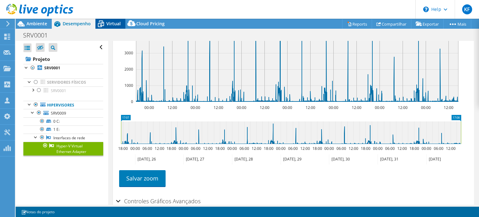
click at [115, 24] on span "Virtual" at bounding box center [113, 24] width 14 height 6
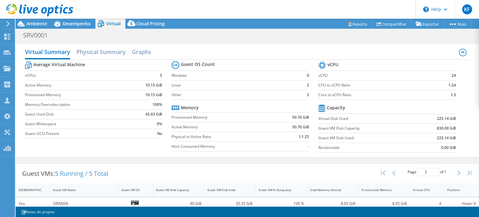
scroll to position [0, 0]
click at [149, 27] on div "Cloud Pricing" at bounding box center [147, 24] width 44 height 10
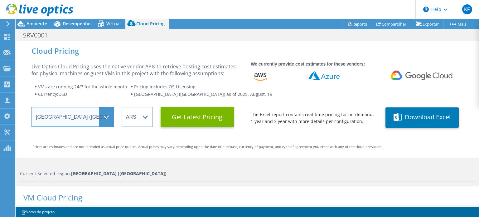
click at [108, 118] on select "Select a Region Asia Pacific (Hong Kong) Asia Pacific (Mumbai) Asia Pacific (Se…" at bounding box center [73, 117] width 82 height 20
click at [32, 107] on select "Select a Region Asia Pacific (Hong Kong) Asia Pacific (Mumbai) Asia Pacific (Se…" at bounding box center [73, 117] width 82 height 20
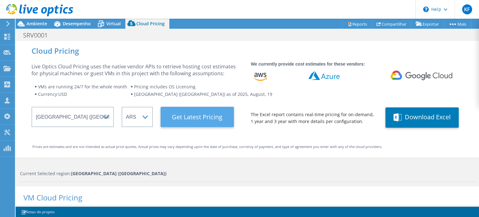
click at [192, 114] on Latest "Get Latest Pricing" at bounding box center [197, 117] width 73 height 20
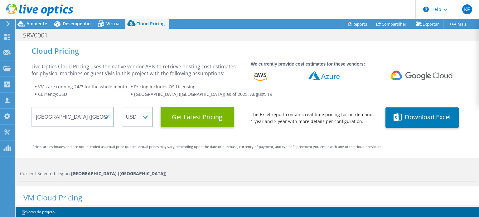
click at [70, 20] on div at bounding box center [36, 10] width 73 height 21
click at [71, 23] on span "Desempenho" at bounding box center [77, 24] width 28 height 6
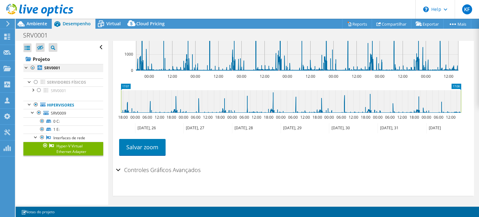
click at [33, 65] on div at bounding box center [33, 67] width 6 height 7
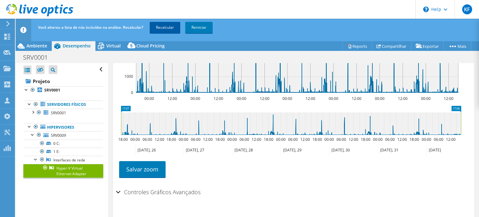
click at [167, 30] on link "Recalcular" at bounding box center [165, 27] width 31 height 11
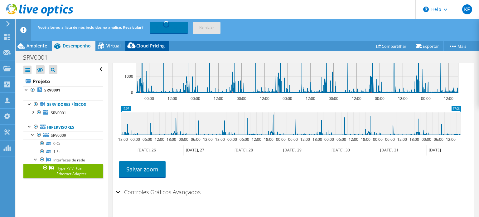
click at [164, 47] on div "Cloud Pricing" at bounding box center [147, 46] width 44 height 10
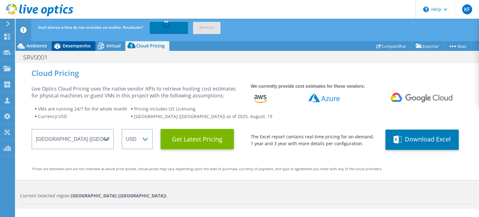
click at [74, 47] on span "Desempenho" at bounding box center [77, 46] width 28 height 6
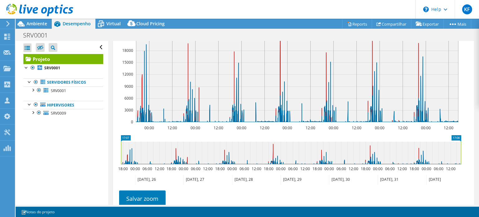
scroll to position [232, 0]
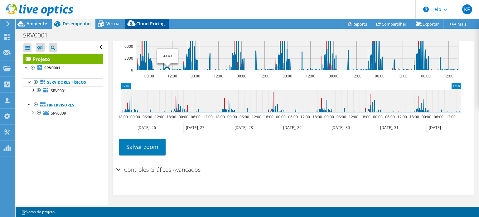
click at [158, 22] on span "Cloud Pricing" at bounding box center [150, 24] width 28 height 6
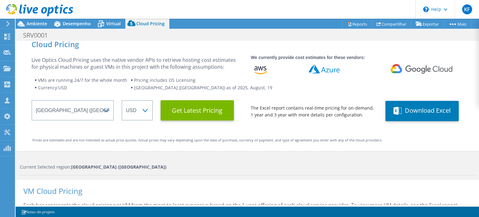
scroll to position [0, 0]
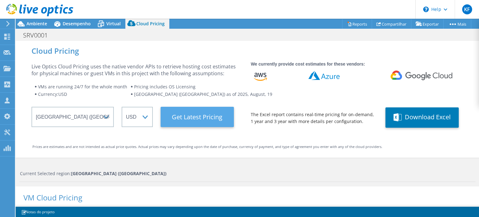
click at [175, 117] on Latest "Get Latest Pricing" at bounding box center [197, 117] width 73 height 20
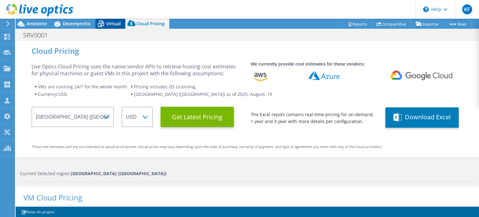
click at [105, 25] on icon at bounding box center [100, 23] width 11 height 11
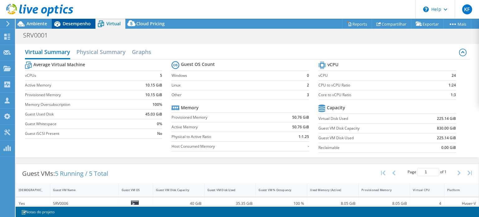
click at [77, 23] on span "Desempenho" at bounding box center [77, 24] width 28 height 6
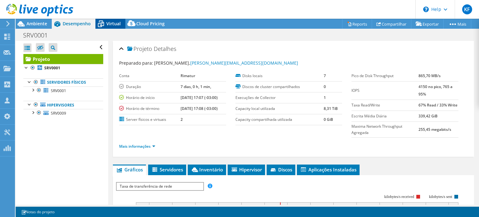
click at [111, 19] on div "Virtual" at bounding box center [110, 24] width 30 height 10
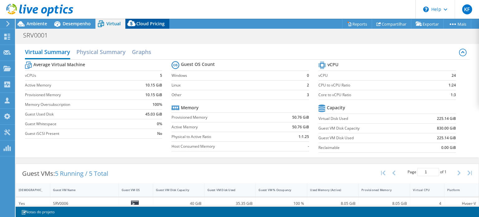
click at [164, 23] on div "Cloud Pricing" at bounding box center [147, 24] width 44 height 10
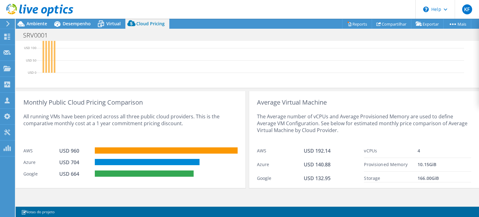
scroll to position [261, 0]
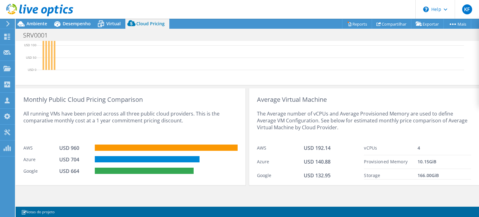
click at [71, 146] on div "USD 960" at bounding box center [74, 147] width 31 height 7
click at [73, 159] on div "USD 704" at bounding box center [74, 159] width 31 height 7
click at [76, 168] on div "USD 664" at bounding box center [74, 171] width 31 height 7
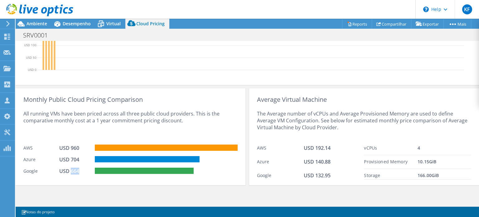
click at [76, 168] on div "USD 664" at bounding box center [74, 171] width 31 height 7
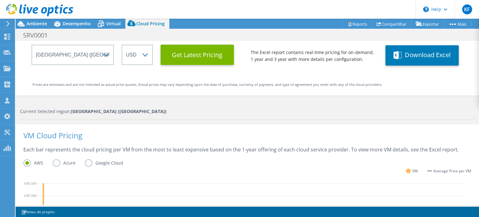
scroll to position [62, 0]
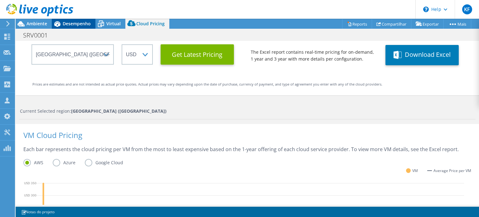
click at [90, 23] on span "Desempenho" at bounding box center [77, 24] width 28 height 6
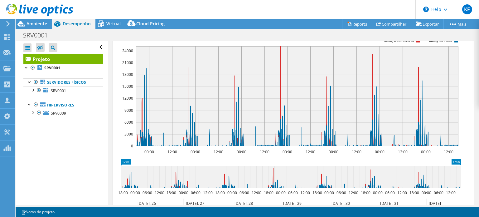
scroll to position [0, 0]
click at [141, 19] on div "Cloud Pricing" at bounding box center [147, 24] width 44 height 10
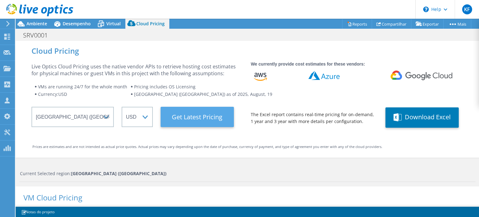
click at [194, 116] on Latest "Get Latest Pricing" at bounding box center [197, 117] width 73 height 20
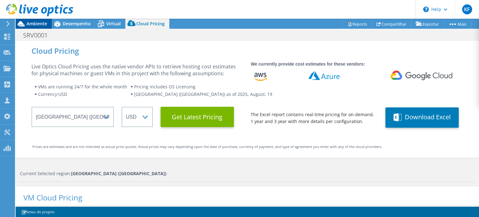
click at [42, 22] on span "Ambiente" at bounding box center [37, 24] width 21 height 6
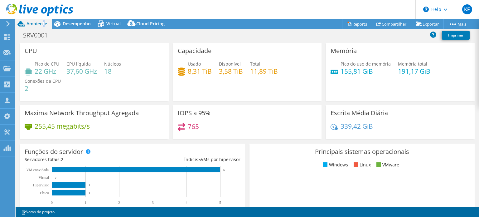
click at [64, 5] on icon at bounding box center [39, 10] width 67 height 13
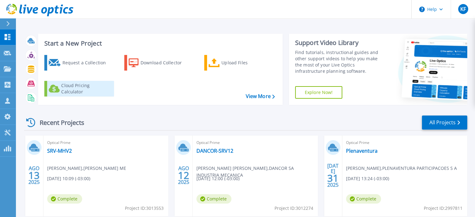
click at [104, 87] on div "Cloud Pricing Calculator" at bounding box center [86, 88] width 50 height 12
